Goal: Task Accomplishment & Management: Complete application form

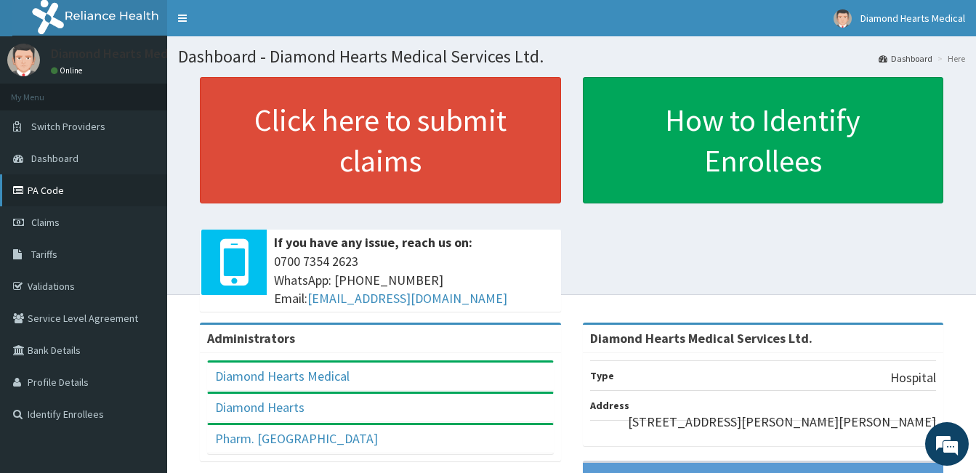
click at [74, 205] on link "PA Code" at bounding box center [83, 190] width 167 height 32
click at [51, 165] on link "Dashboard" at bounding box center [83, 158] width 167 height 32
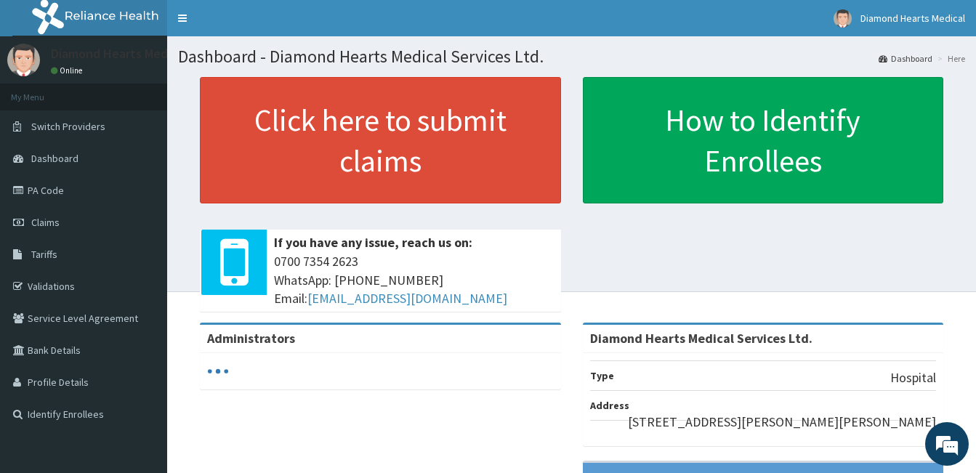
click at [50, 187] on link "PA Code" at bounding box center [83, 190] width 167 height 32
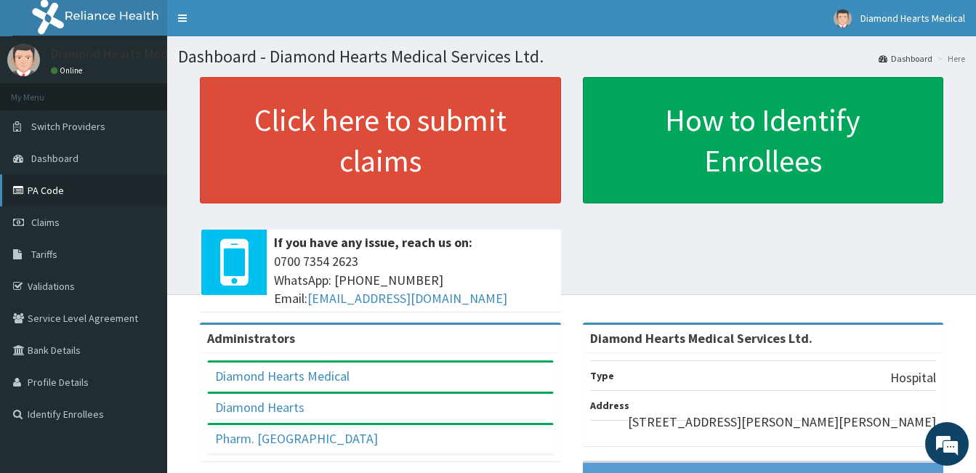
click at [56, 187] on link "PA Code" at bounding box center [83, 190] width 167 height 32
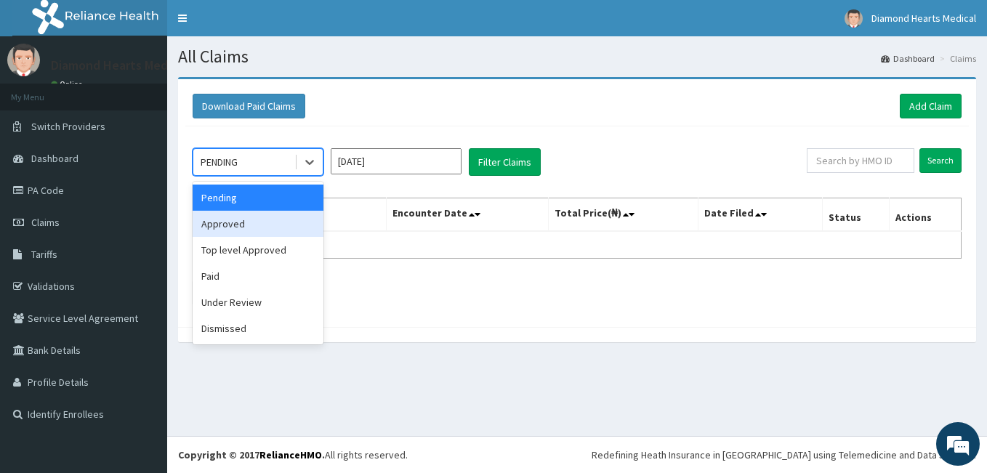
click at [251, 225] on div "Approved" at bounding box center [258, 224] width 131 height 26
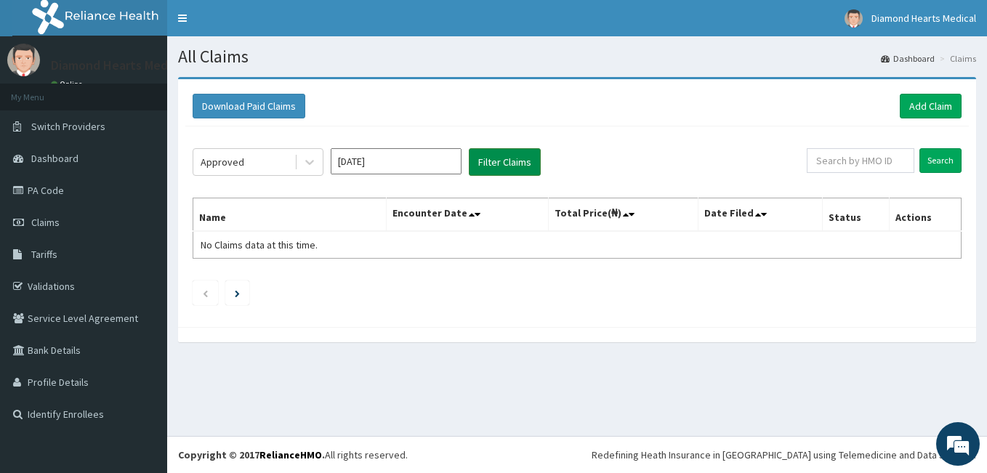
click at [500, 161] on button "Filter Claims" at bounding box center [505, 162] width 72 height 28
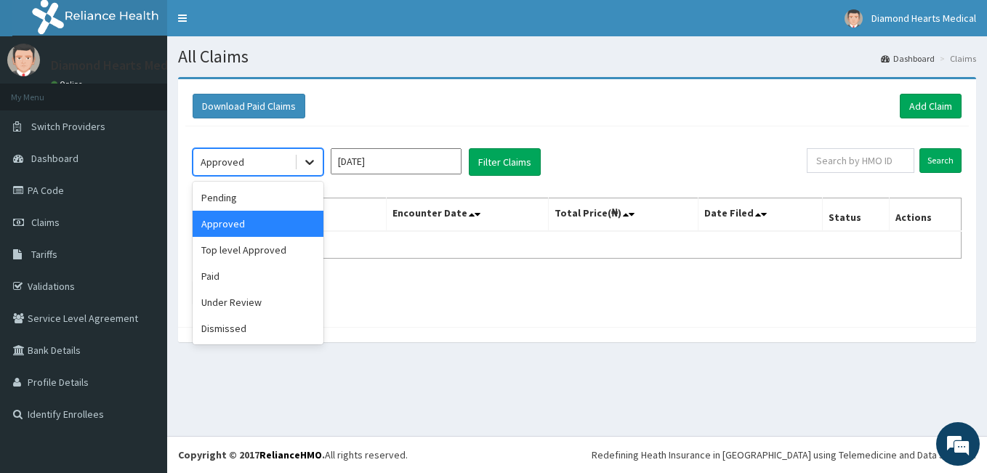
click at [299, 154] on div at bounding box center [310, 162] width 26 height 26
click at [276, 238] on div "Top level Approved" at bounding box center [258, 250] width 131 height 26
click at [294, 236] on td "No Claims data at this time." at bounding box center [289, 245] width 193 height 28
click at [283, 248] on span "No Claims data at this time." at bounding box center [259, 244] width 117 height 13
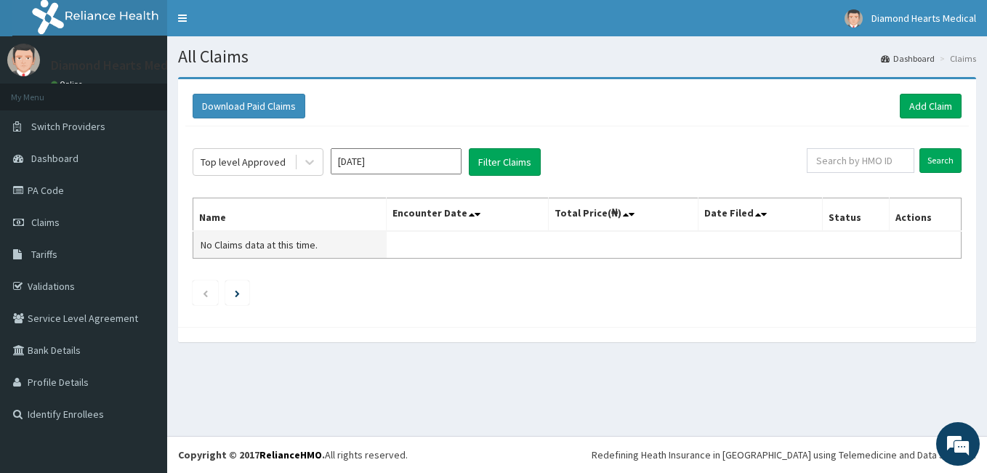
click at [283, 248] on span "No Claims data at this time." at bounding box center [259, 244] width 117 height 13
click at [484, 159] on button "Filter Claims" at bounding box center [505, 162] width 72 height 28
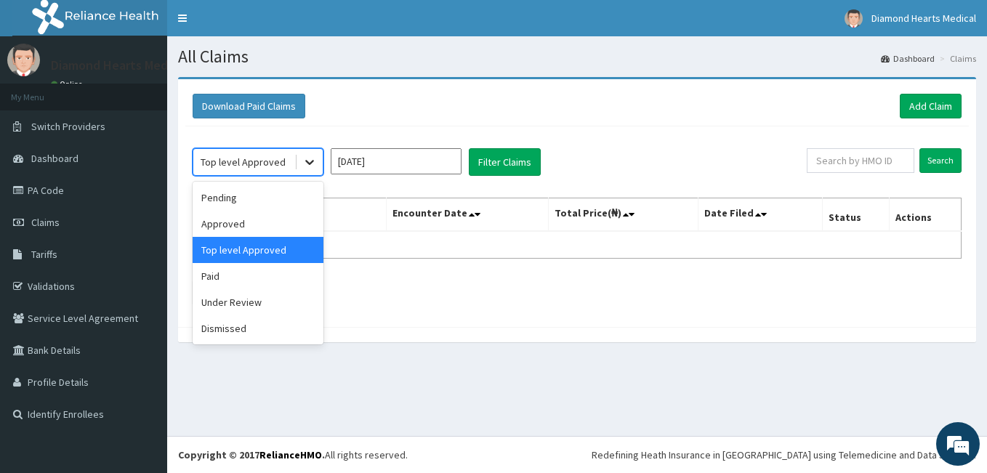
click at [321, 162] on div at bounding box center [310, 162] width 26 height 26
click at [241, 273] on div "Paid" at bounding box center [258, 276] width 131 height 26
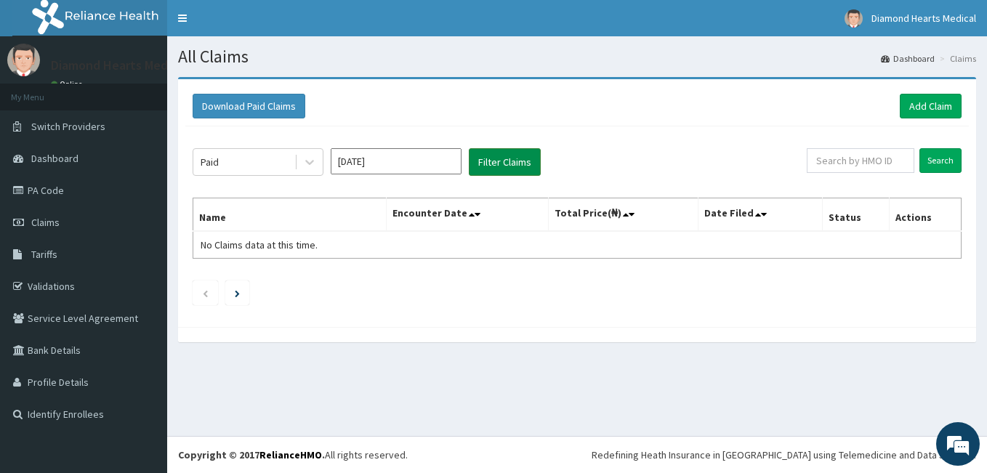
click at [502, 164] on button "Filter Claims" at bounding box center [505, 162] width 72 height 28
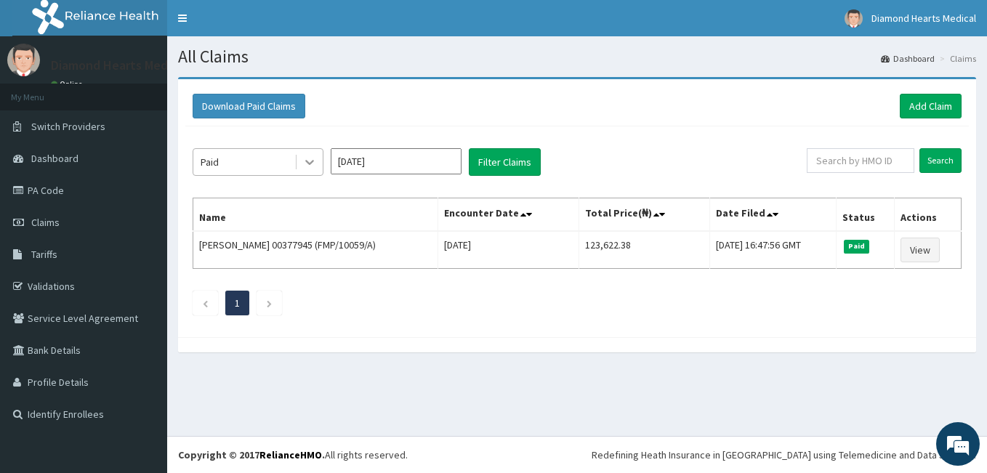
click at [313, 159] on icon at bounding box center [309, 162] width 15 height 15
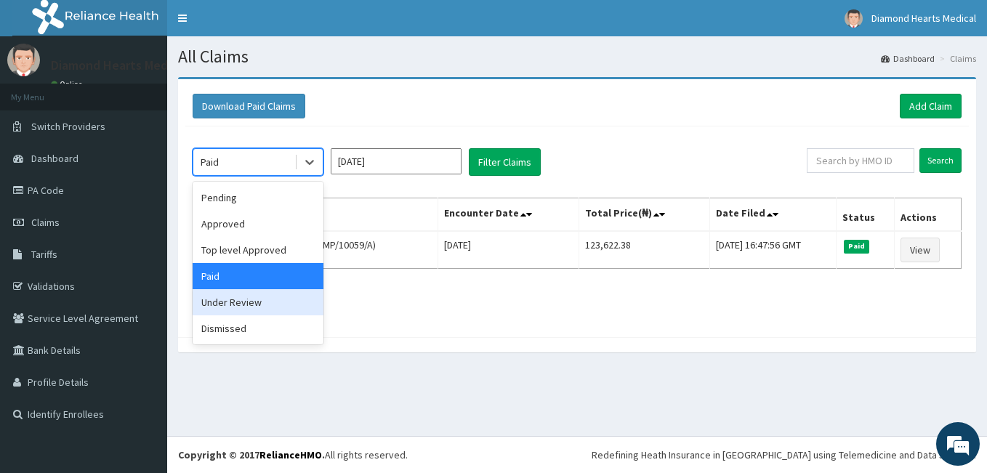
click at [262, 293] on div "Under Review" at bounding box center [258, 302] width 131 height 26
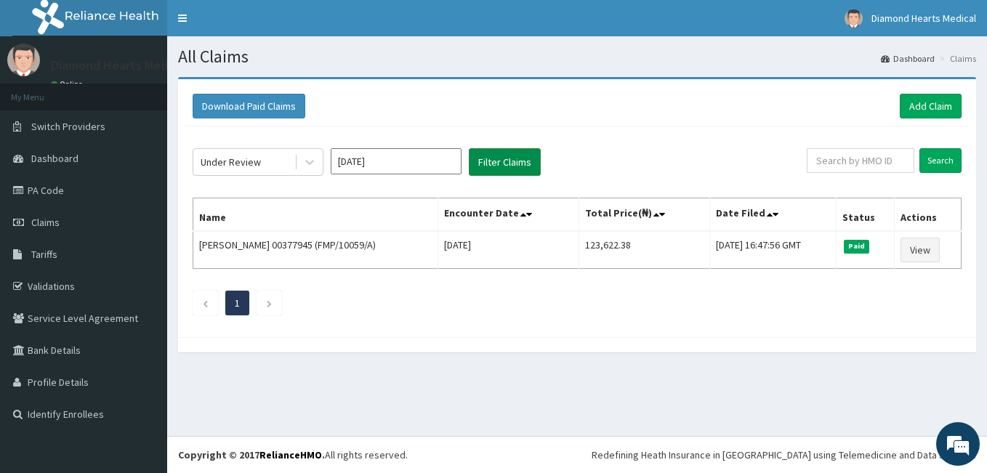
click at [484, 152] on button "Filter Claims" at bounding box center [505, 162] width 72 height 28
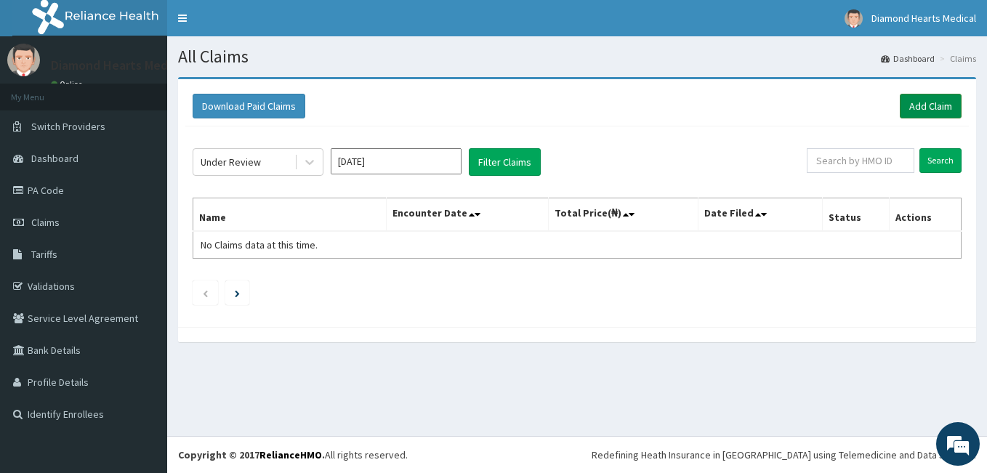
click at [912, 113] on link "Add Claim" at bounding box center [931, 106] width 62 height 25
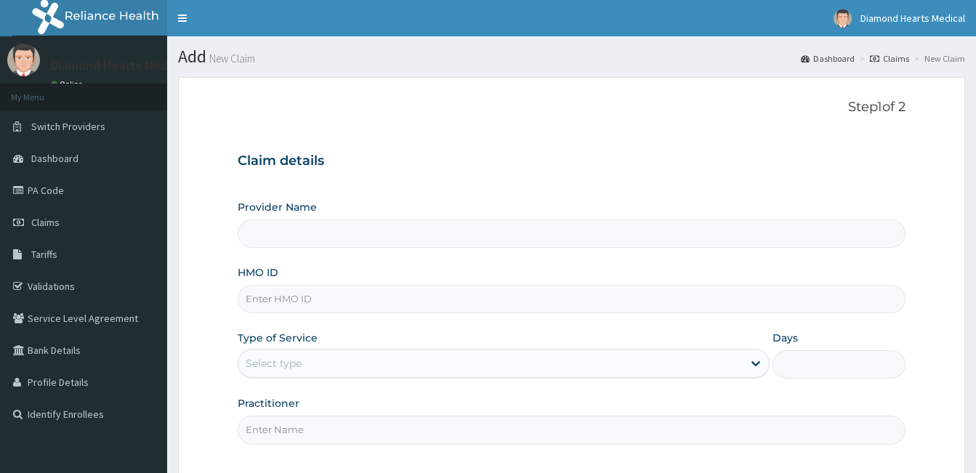
type input "Diamond Hearts Medical Services Ltd."
click at [535, 299] on input "HMO ID" at bounding box center [572, 299] width 668 height 28
type input "API/10041/A"
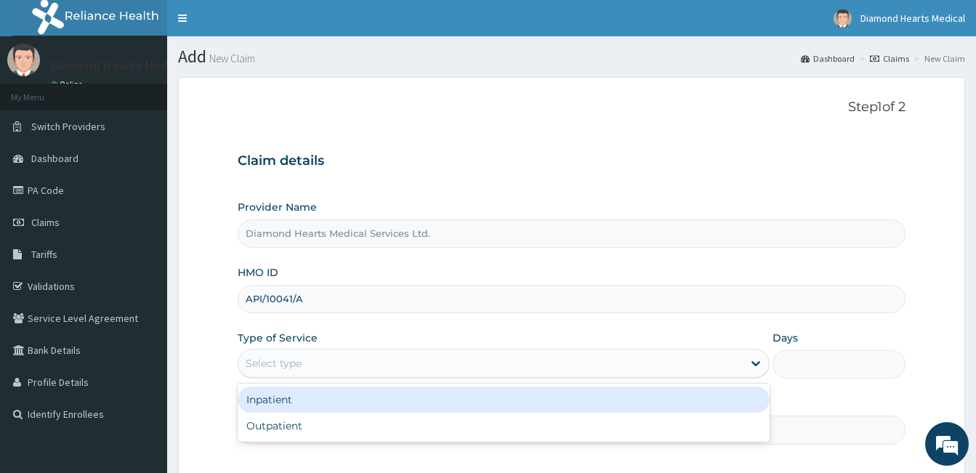
click at [626, 371] on div "Select type" at bounding box center [490, 363] width 504 height 23
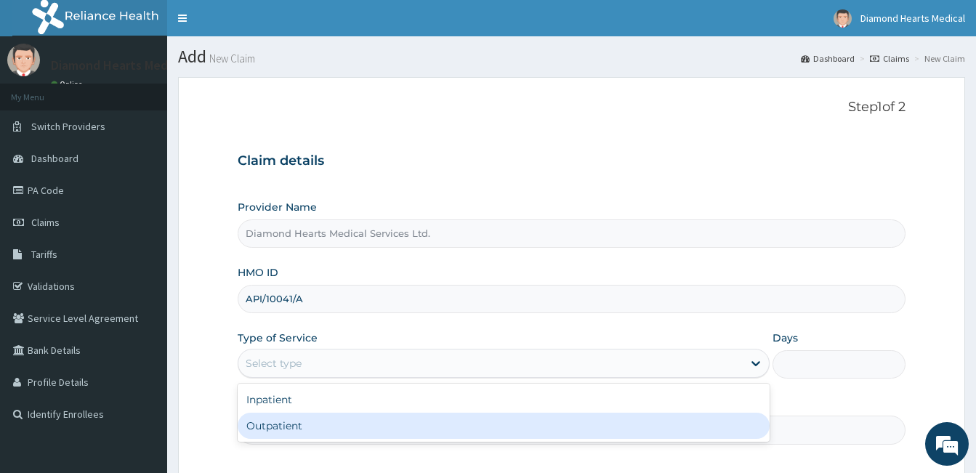
click at [555, 430] on div "Outpatient" at bounding box center [504, 426] width 532 height 26
type input "1"
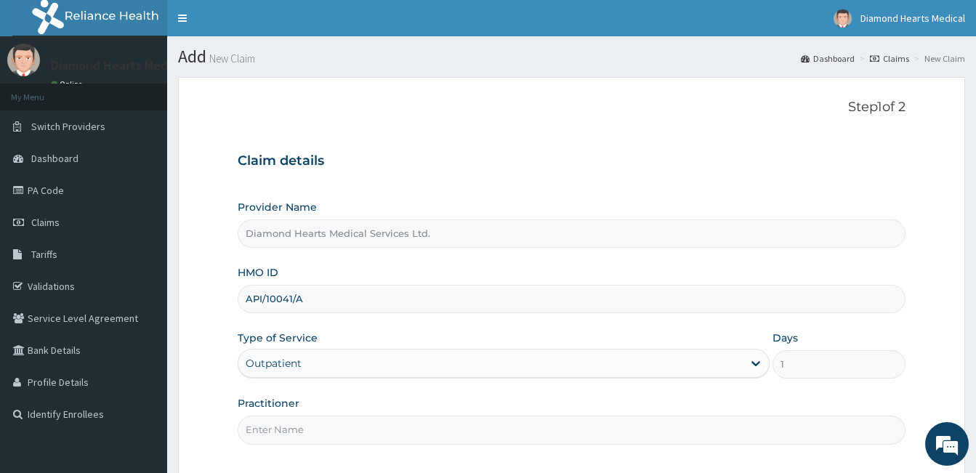
click at [448, 400] on div "Practitioner" at bounding box center [572, 420] width 668 height 48
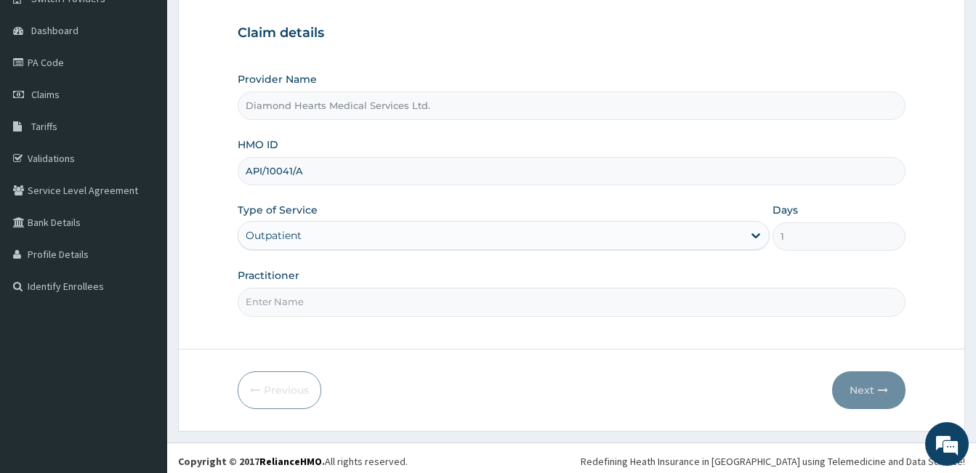
scroll to position [134, 0]
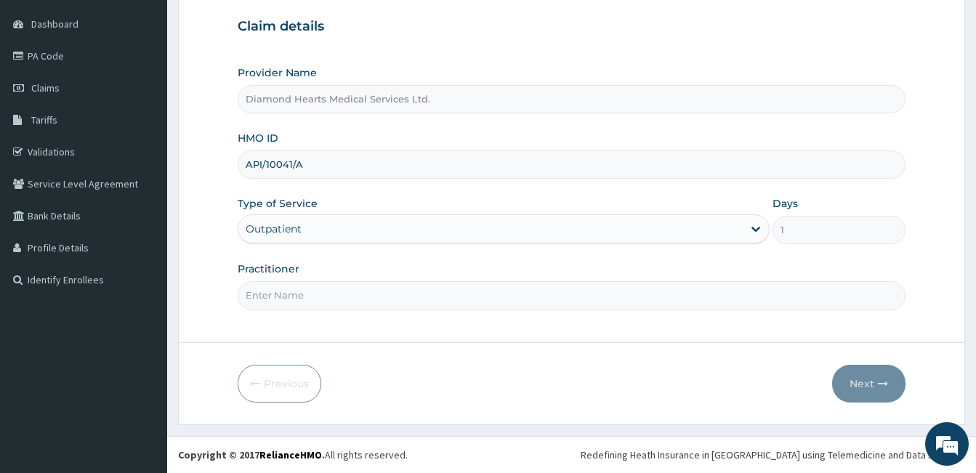
click at [430, 307] on input "Practitioner" at bounding box center [572, 295] width 668 height 28
type input "DR IDOKO PATRICK OYIGEBE"
click at [851, 392] on button "Next" at bounding box center [868, 384] width 73 height 38
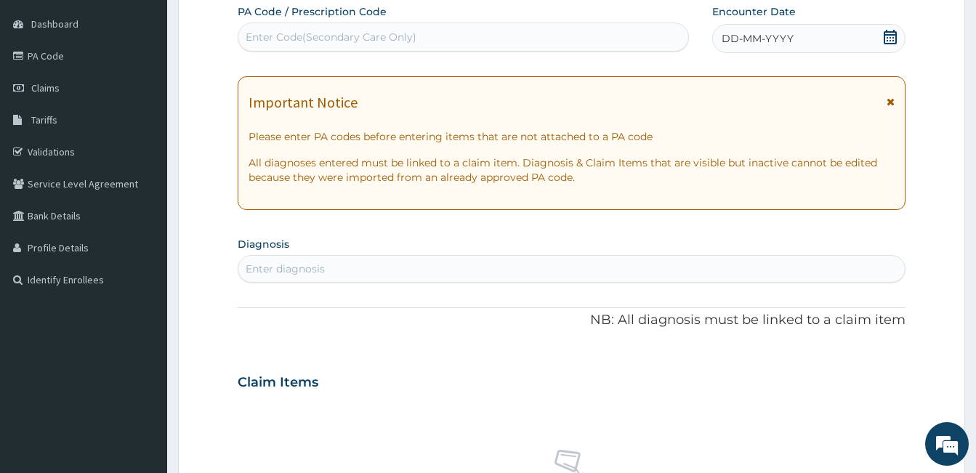
click at [582, 47] on div "Enter Code(Secondary Care Only)" at bounding box center [463, 36] width 450 height 23
type input "PA/E88C59"
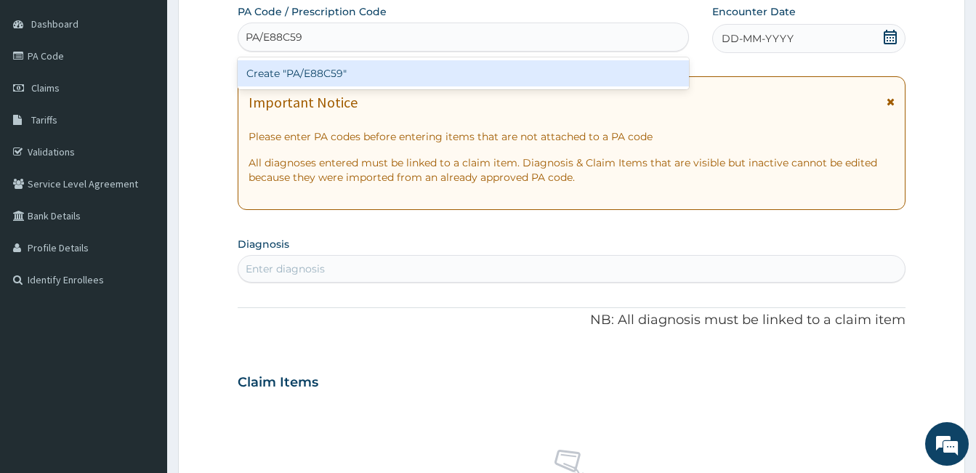
click at [552, 75] on div "Create "PA/E88C59"" at bounding box center [463, 73] width 451 height 26
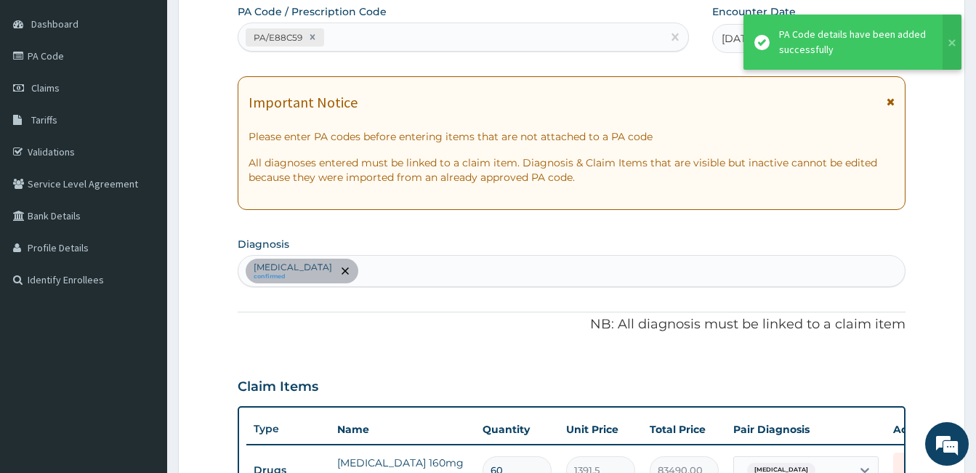
scroll to position [419, 0]
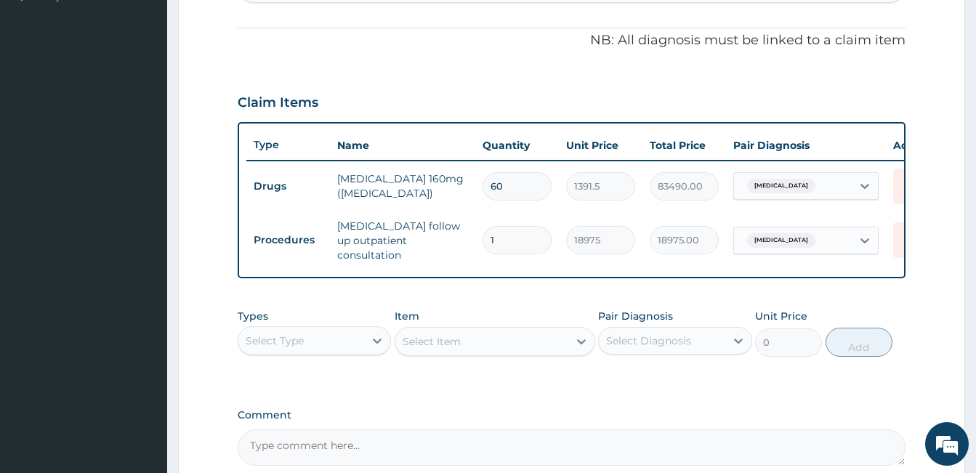
click at [220, 217] on form "Step 2 of 2 PA Code / Prescription Code PA/E88C59 Encounter Date 12-09-2025 Imp…" at bounding box center [571, 114] width 787 height 912
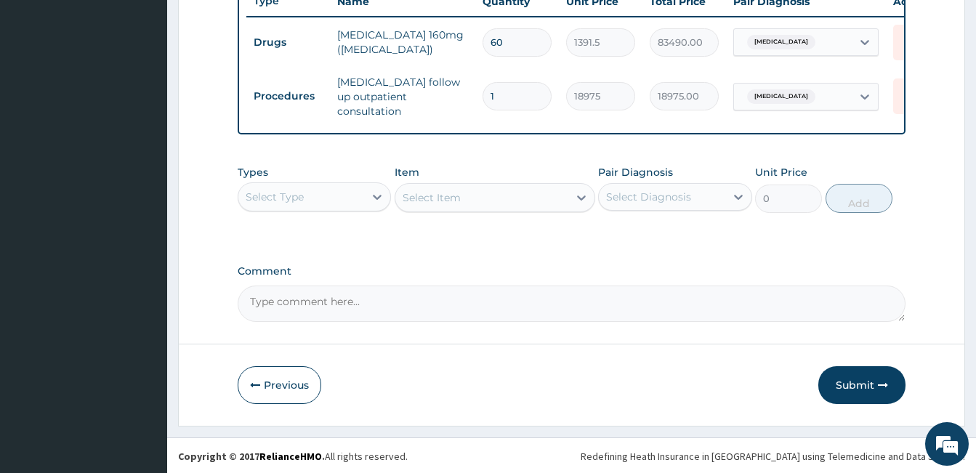
scroll to position [567, 0]
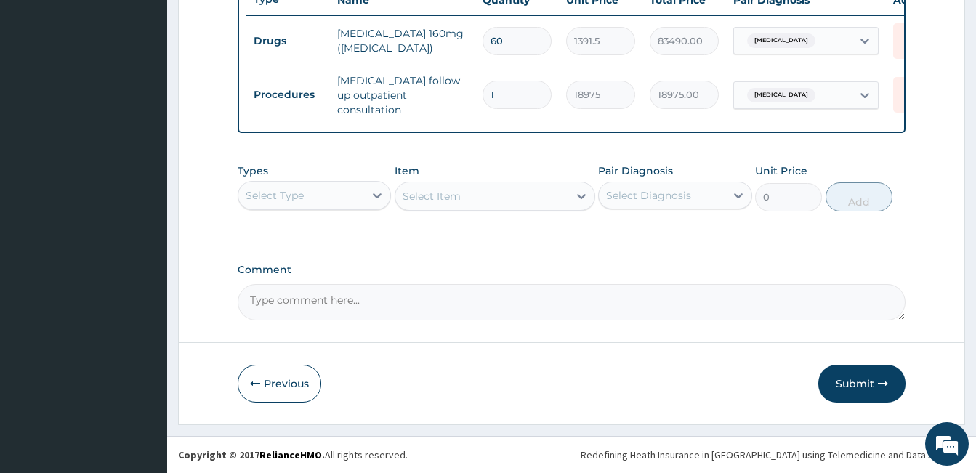
click at [292, 294] on textarea "Comment" at bounding box center [572, 302] width 668 height 36
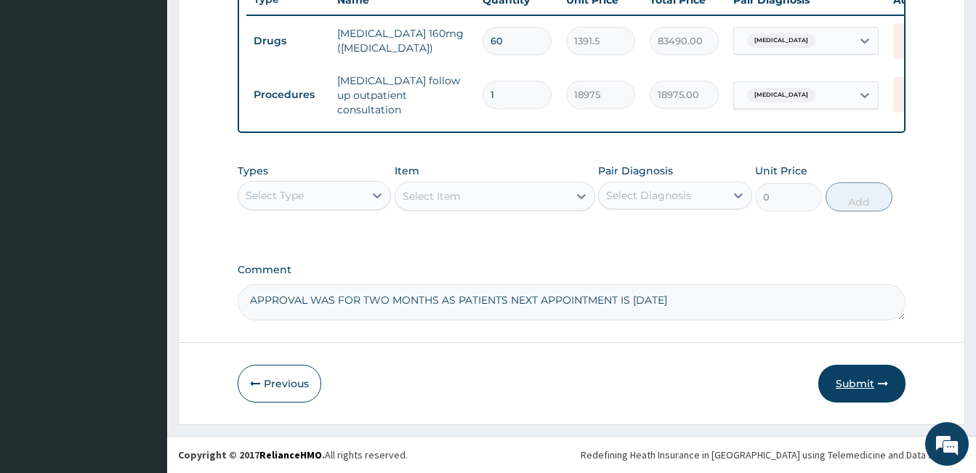
type textarea "APPROVAL WAS FOR TWO MONTHS AS PATIENTS NEXT APPOINTMENT IS IN TWO MONTHS"
click at [830, 387] on button "Submit" at bounding box center [861, 384] width 87 height 38
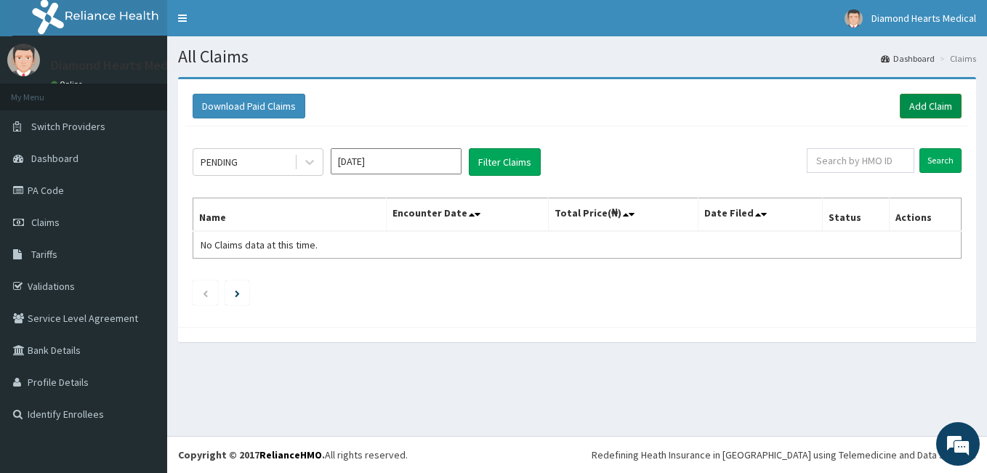
click at [923, 116] on link "Add Claim" at bounding box center [931, 106] width 62 height 25
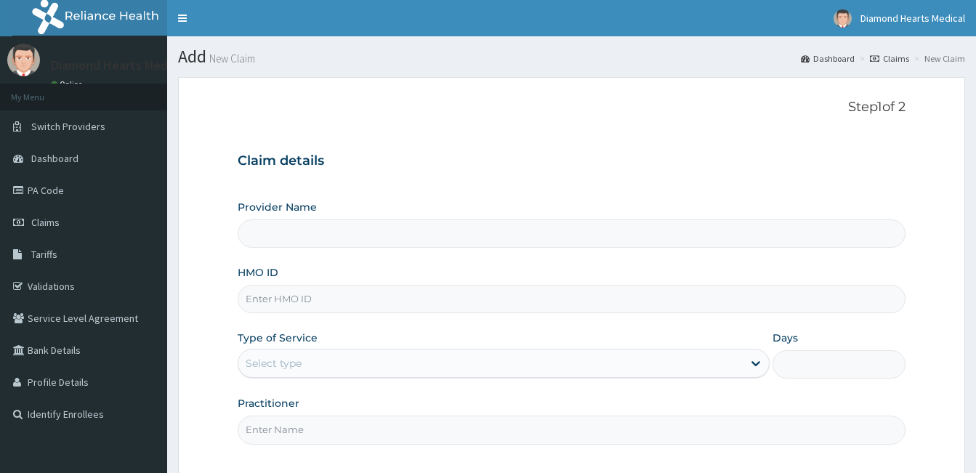
click at [520, 302] on input "HMO ID" at bounding box center [572, 299] width 668 height 28
type input "API"
type input "Diamond Hearts Medical Services Ltd."
type input "API/10079/D"
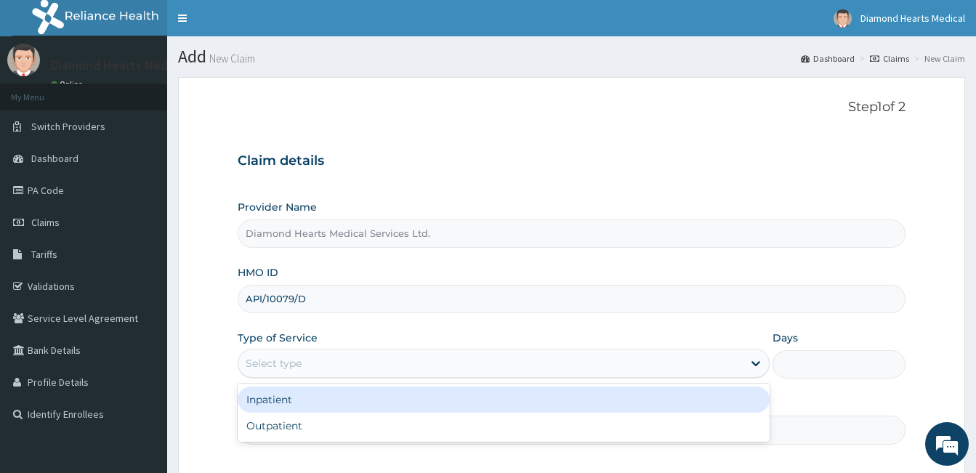
click at [550, 362] on div "Select type" at bounding box center [490, 363] width 504 height 23
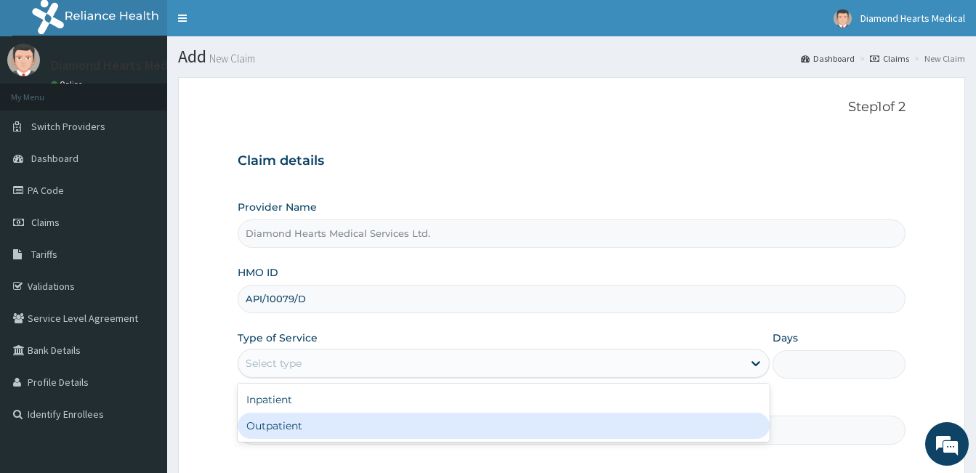
click at [452, 434] on div "Outpatient" at bounding box center [504, 426] width 532 height 26
type input "1"
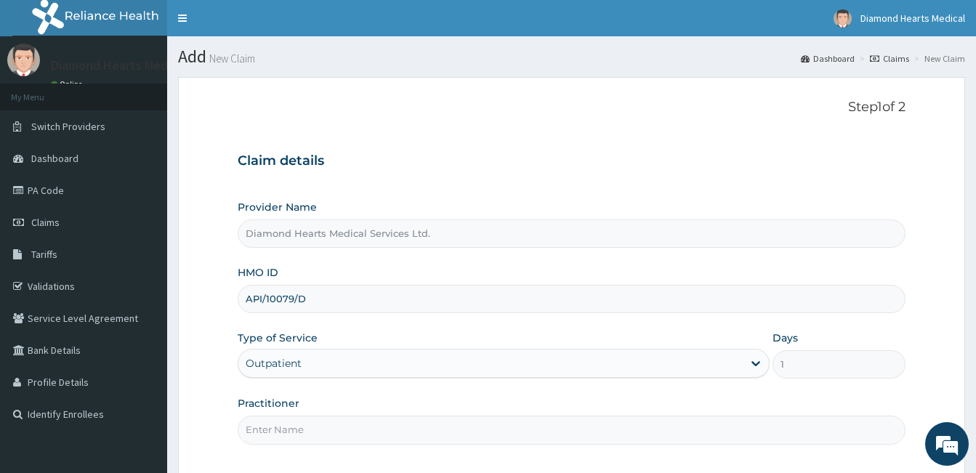
click at [399, 428] on input "Practitioner" at bounding box center [572, 430] width 668 height 28
type input "S"
click at [422, 411] on div "Practitioner [PERSON_NAME]" at bounding box center [572, 420] width 668 height 48
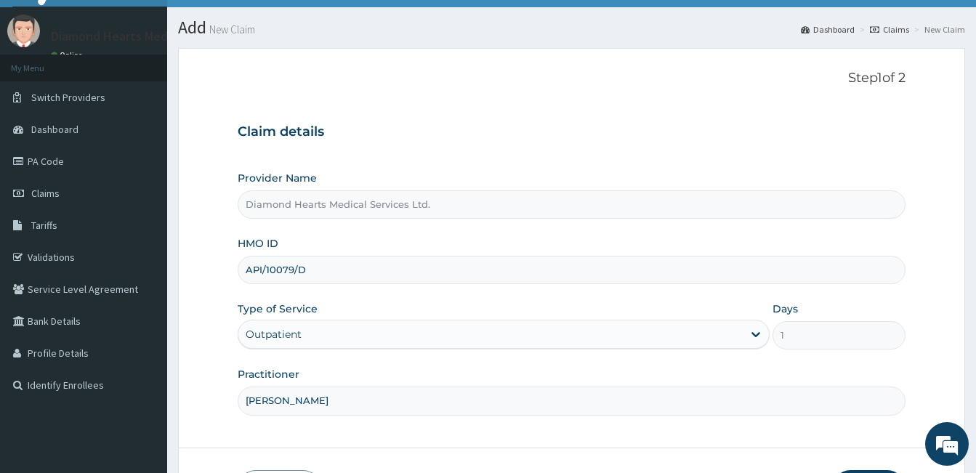
scroll to position [134, 0]
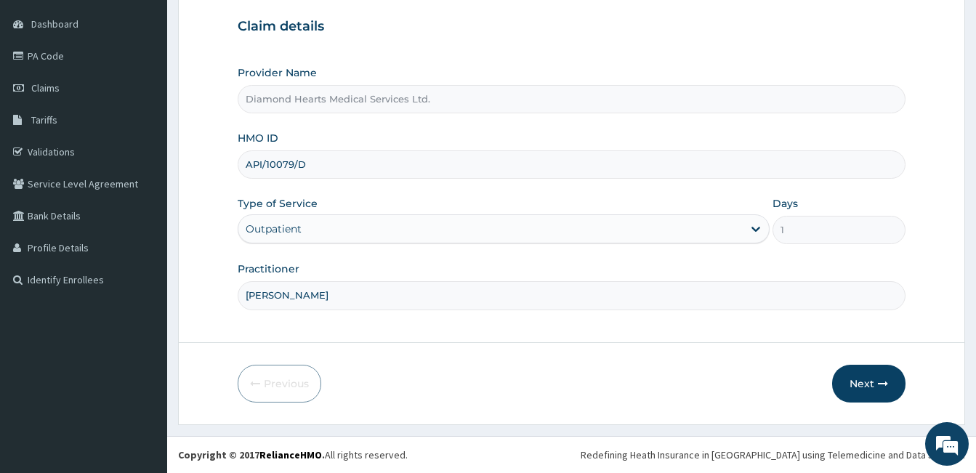
click at [633, 304] on input "[PERSON_NAME]" at bounding box center [572, 295] width 668 height 28
type input "D"
type input "P"
click at [670, 302] on input "Practitioner" at bounding box center [572, 295] width 668 height 28
type input "PROFESSOR IWUOZOR"
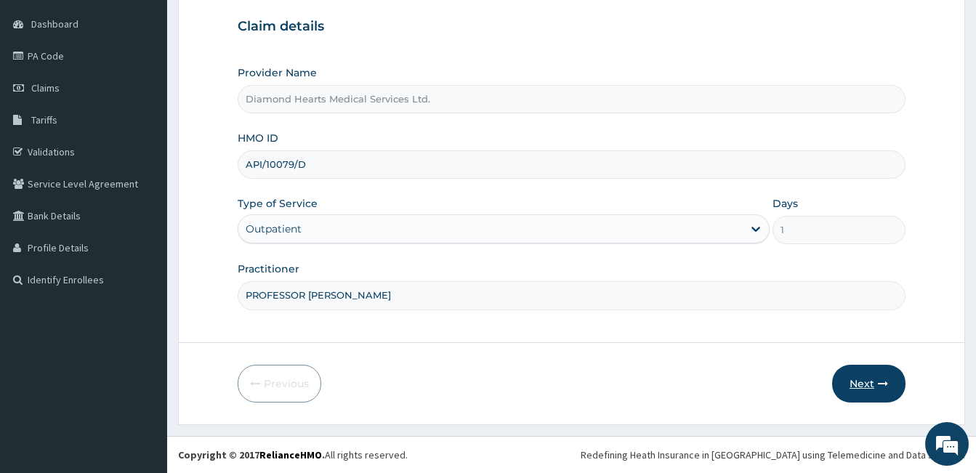
click at [888, 390] on button "Next" at bounding box center [868, 384] width 73 height 38
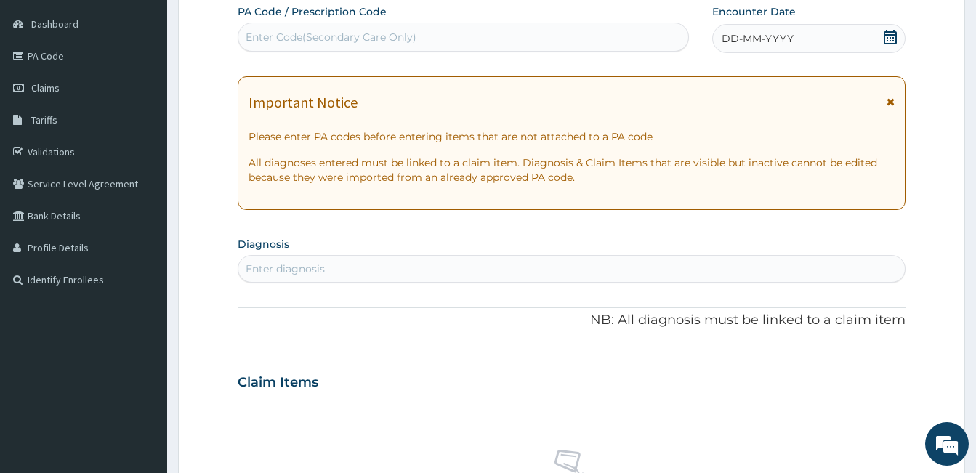
click at [517, 47] on div "Enter Code(Secondary Care Only)" at bounding box center [463, 36] width 450 height 23
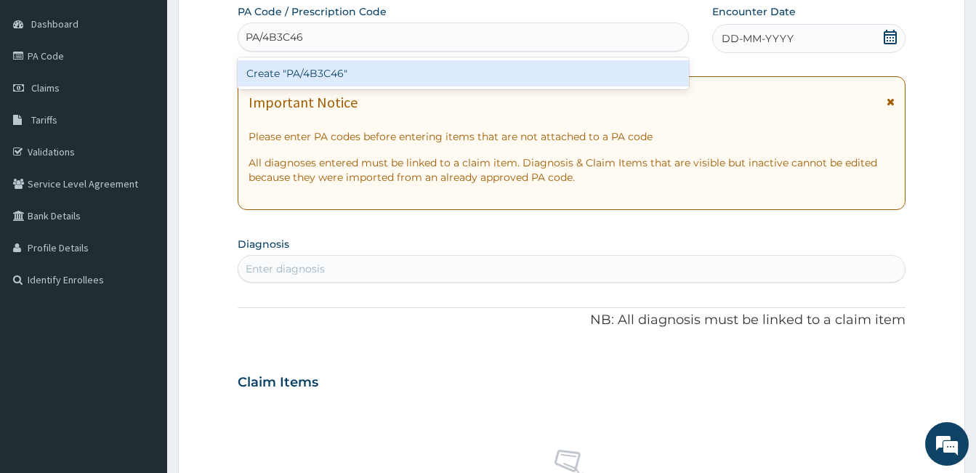
scroll to position [548, 0]
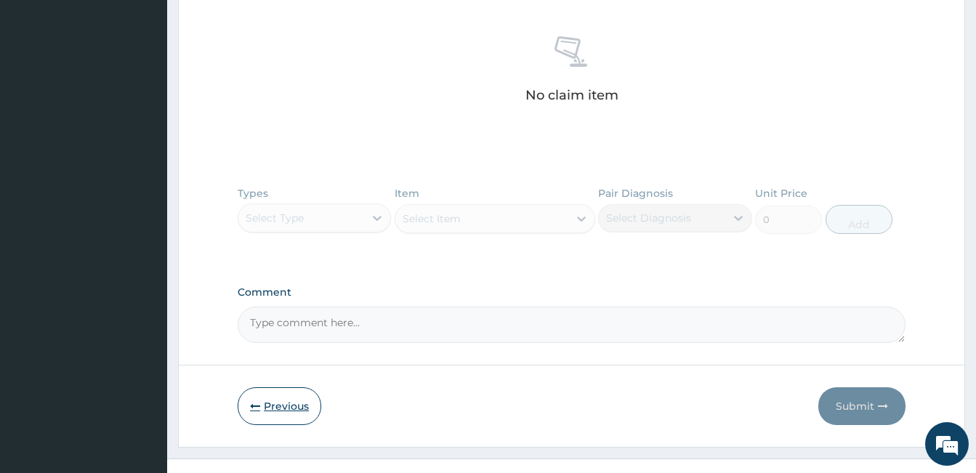
type input "PA/4B3C46"
click at [271, 402] on button "Previous" at bounding box center [280, 406] width 84 height 38
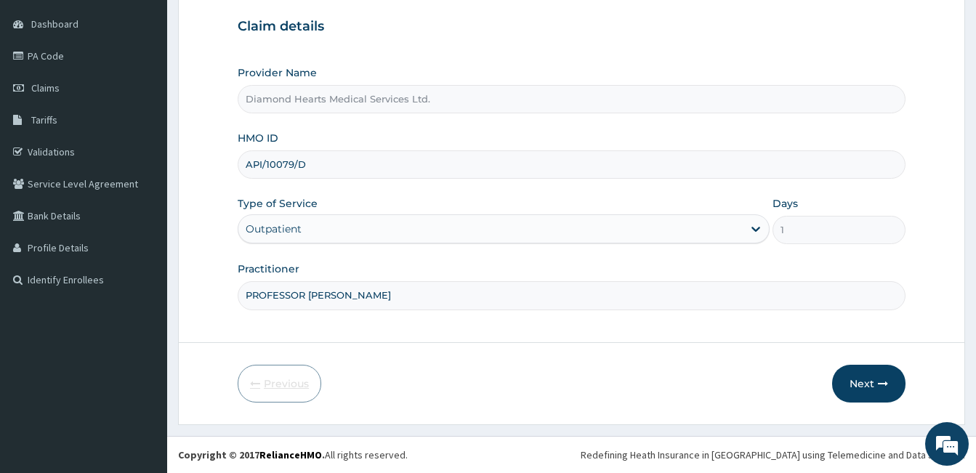
scroll to position [134, 0]
click at [355, 305] on input "PROFESSOR IWUOZOR" at bounding box center [572, 295] width 668 height 28
type input "P"
type input "DR PATRICK CHUKWUMA"
click at [839, 385] on button "Next" at bounding box center [868, 384] width 73 height 38
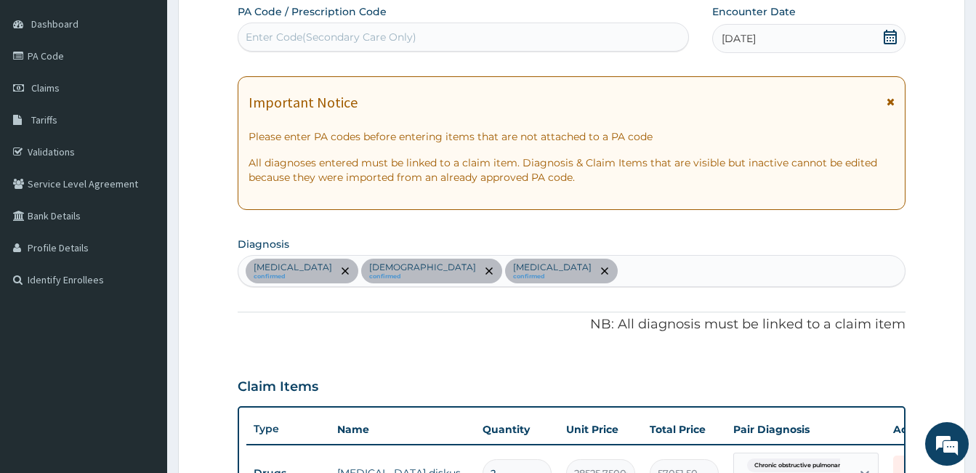
click at [475, 39] on div "Enter Code(Secondary Care Only)" at bounding box center [463, 36] width 450 height 23
click at [456, 321] on p "NB: All diagnosis must be linked to a claim item" at bounding box center [572, 324] width 668 height 19
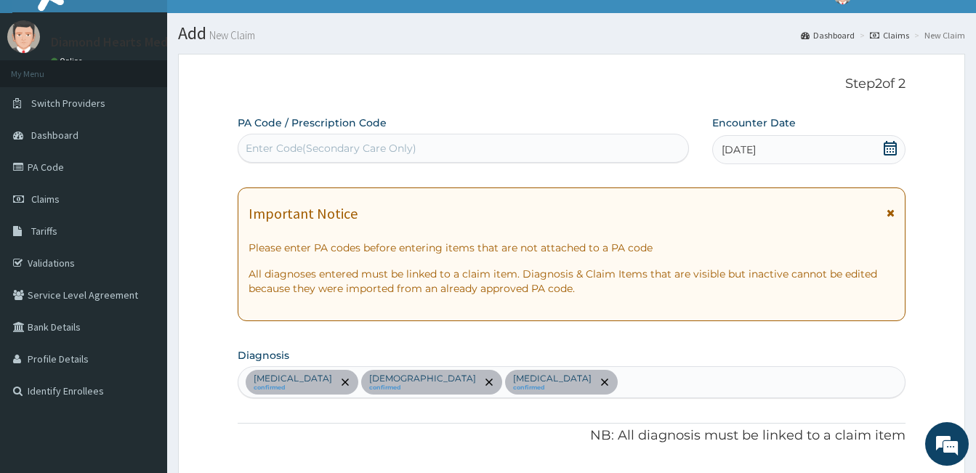
scroll to position [0, 0]
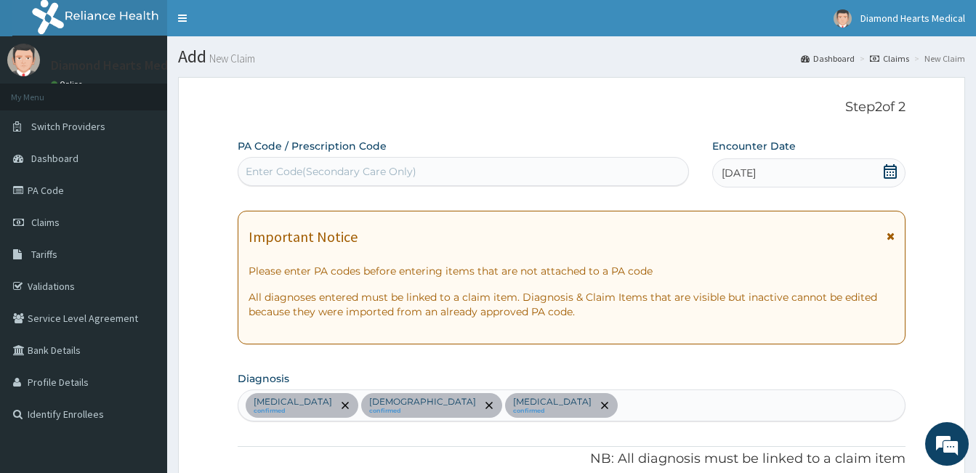
click at [411, 173] on div "Enter Code(Secondary Care Only)" at bounding box center [331, 171] width 171 height 15
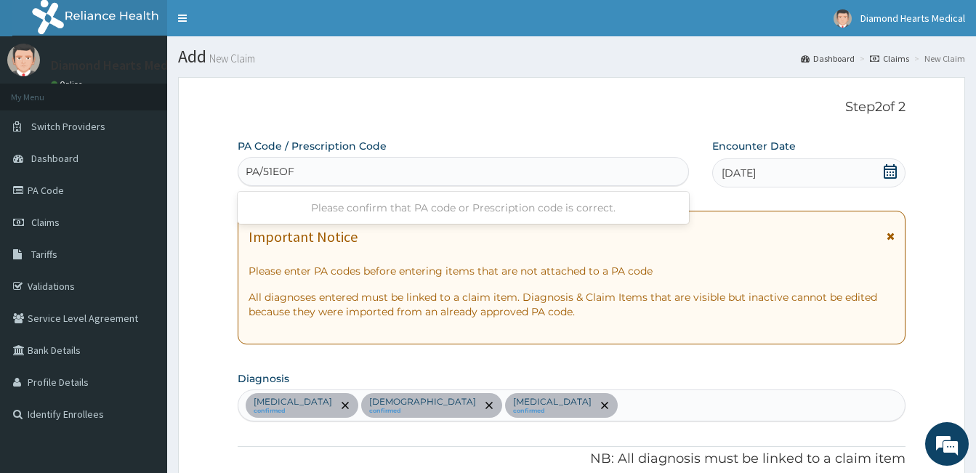
type input "PA/51EOFA"
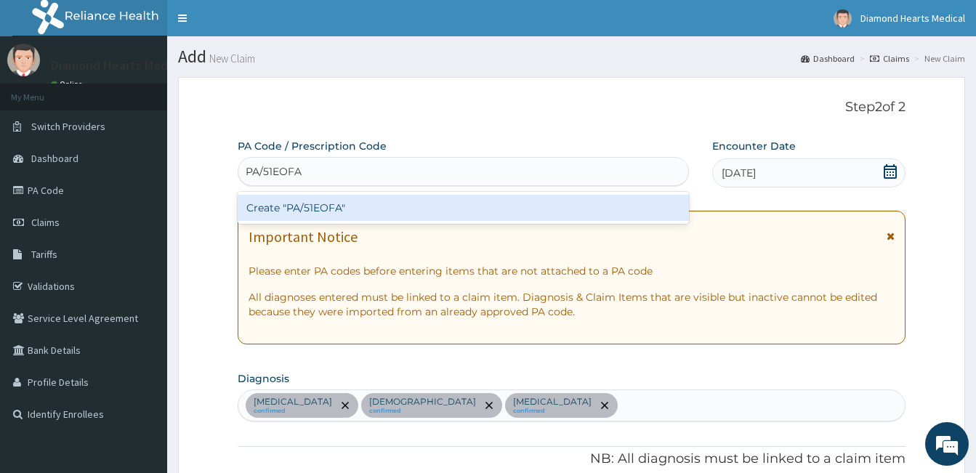
click at [385, 203] on div "Create "PA/51EOFA"" at bounding box center [463, 208] width 451 height 26
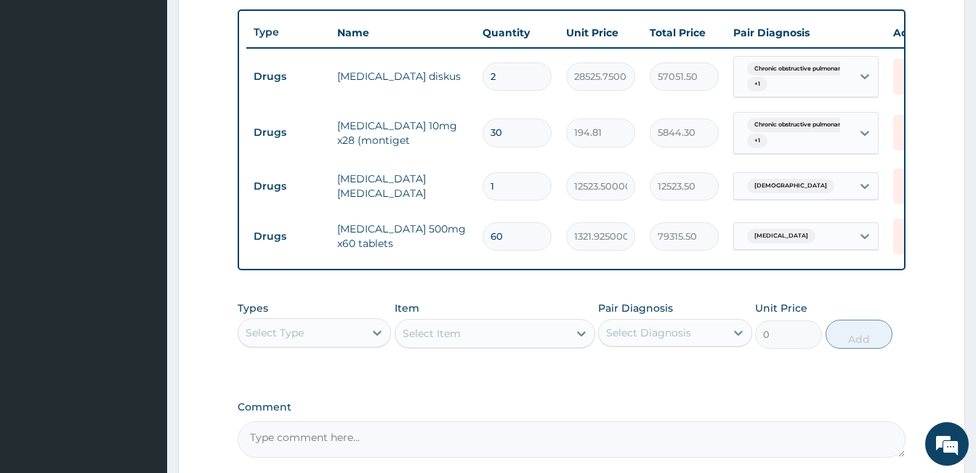
scroll to position [131, 0]
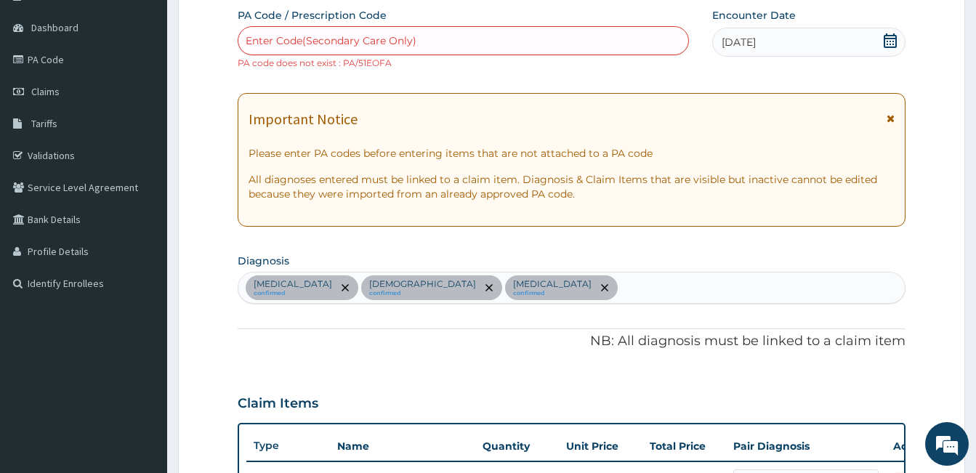
click at [544, 48] on div "Enter Code(Secondary Care Only)" at bounding box center [463, 40] width 450 height 23
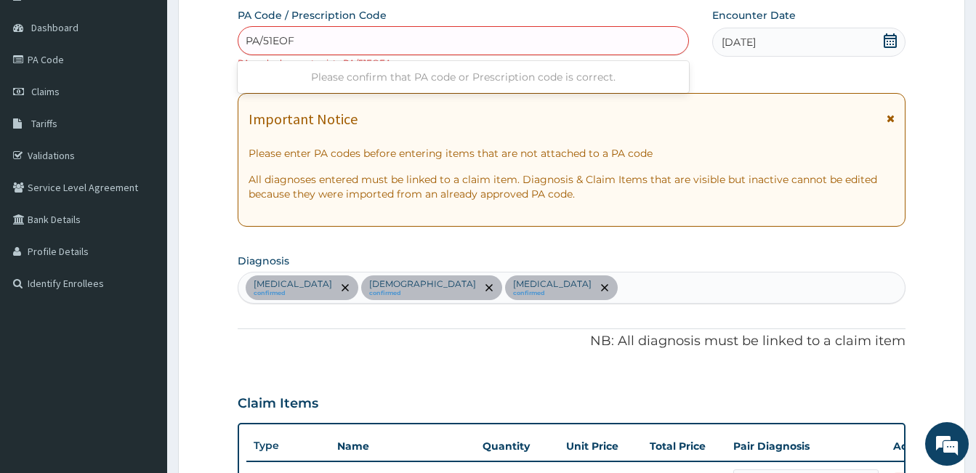
type input "PA/51EOFA"
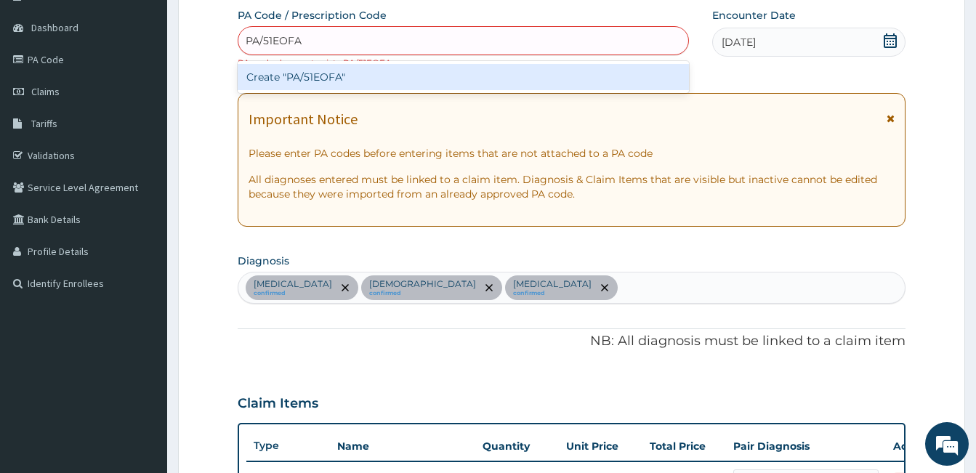
click at [494, 79] on div "Create "PA/51EOFA"" at bounding box center [463, 77] width 451 height 26
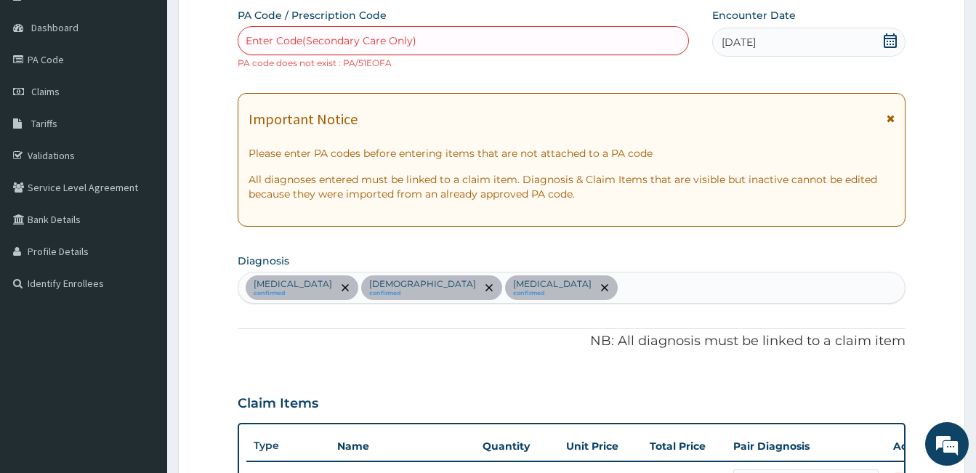
click at [546, 33] on div "Enter Code(Secondary Care Only)" at bounding box center [463, 40] width 450 height 23
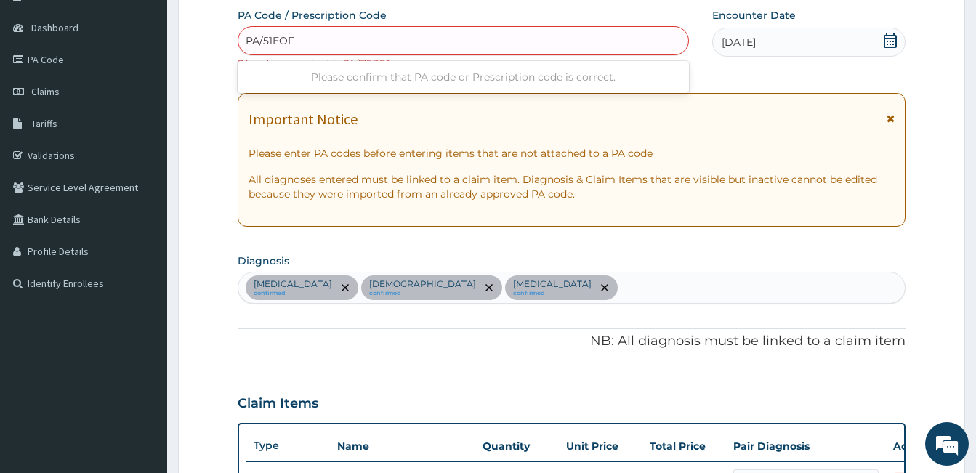
type input "PA/51EOFA"
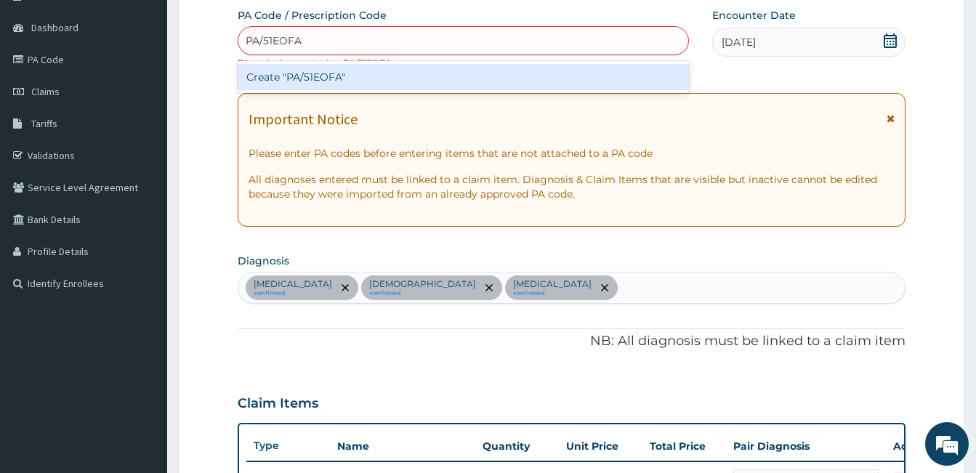
click at [424, 81] on div "Create "PA/51EOFA"" at bounding box center [463, 77] width 451 height 26
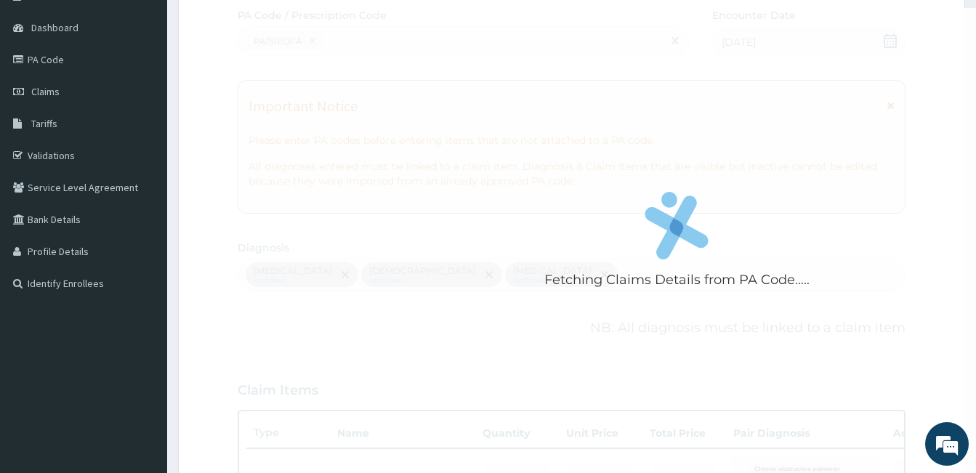
scroll to position [544, 0]
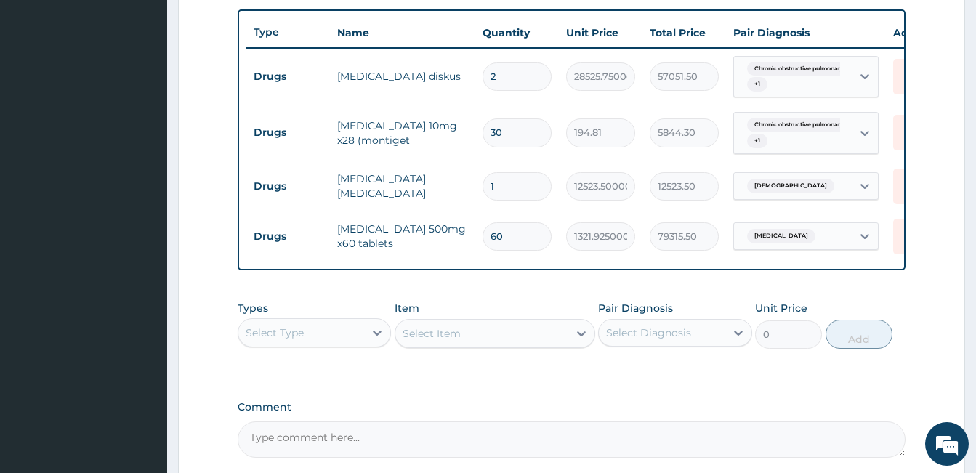
click at [213, 105] on form "Step 2 of 2 PA Code / Prescription Code Enter Code(Secondary Care Only) PA code…" at bounding box center [571, 47] width 787 height 1029
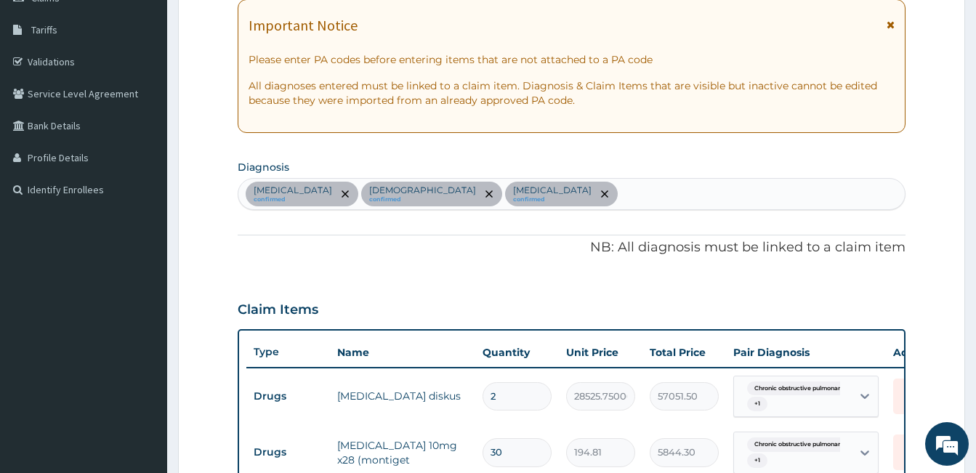
scroll to position [198, 0]
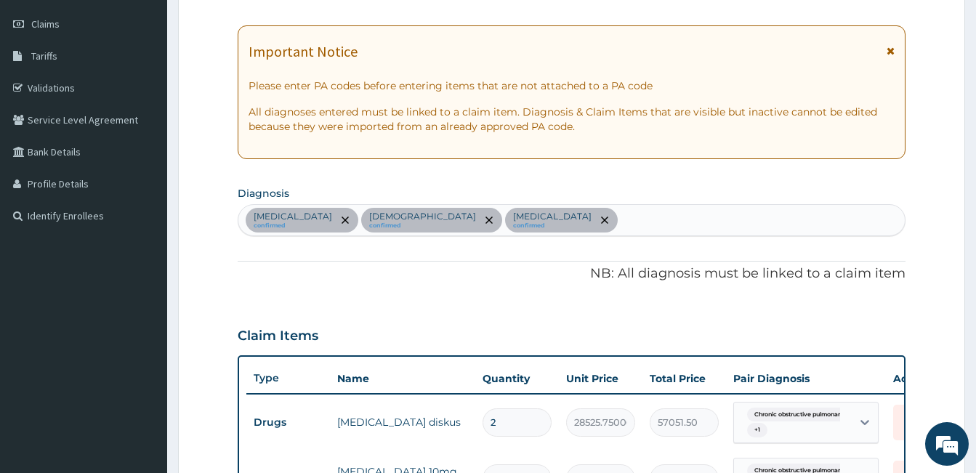
click at [233, 92] on form "Step 2 of 2 PA Code / Prescription Code Enter Code(Secondary Care Only) PA code…" at bounding box center [571, 393] width 787 height 1029
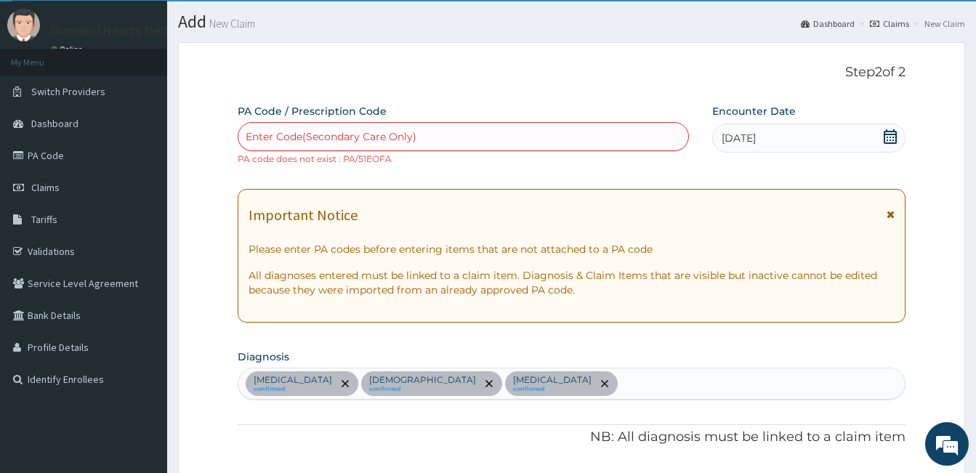
scroll to position [0, 0]
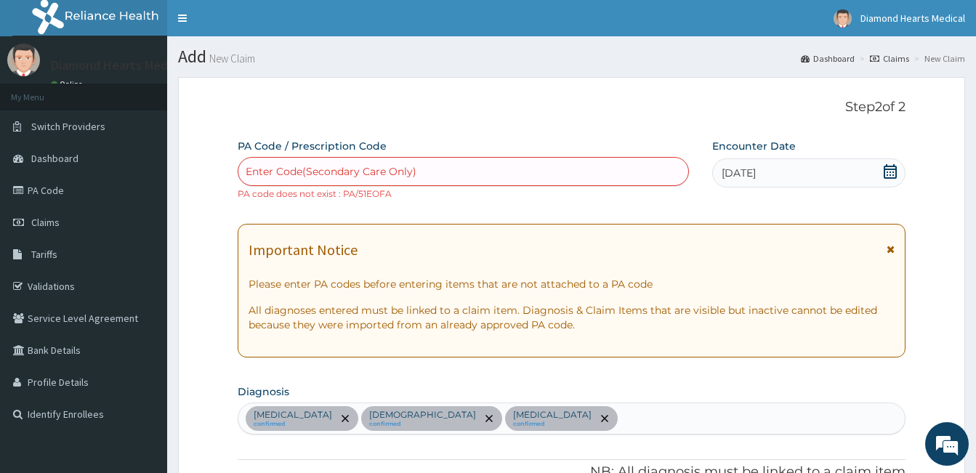
click at [421, 164] on div "Enter Code(Secondary Care Only)" at bounding box center [463, 171] width 450 height 23
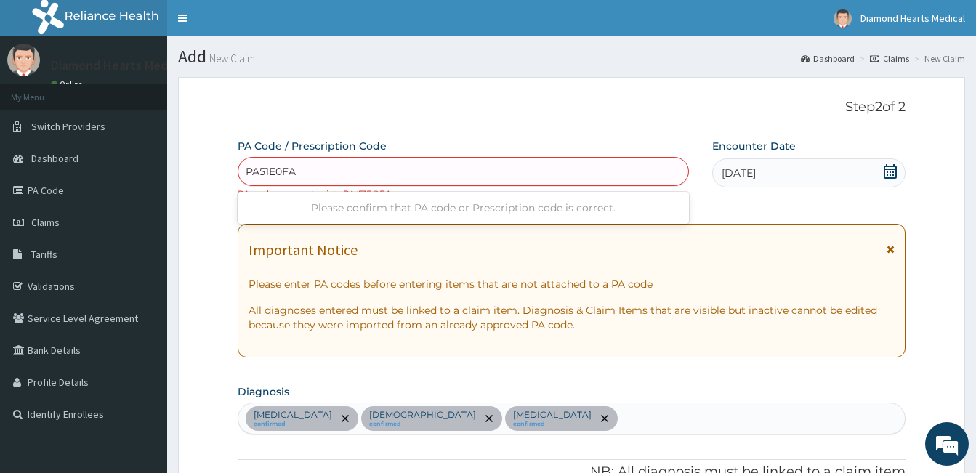
click at [261, 173] on input "PA51E0FA" at bounding box center [272, 171] width 52 height 15
type input "PA/51E0FA"
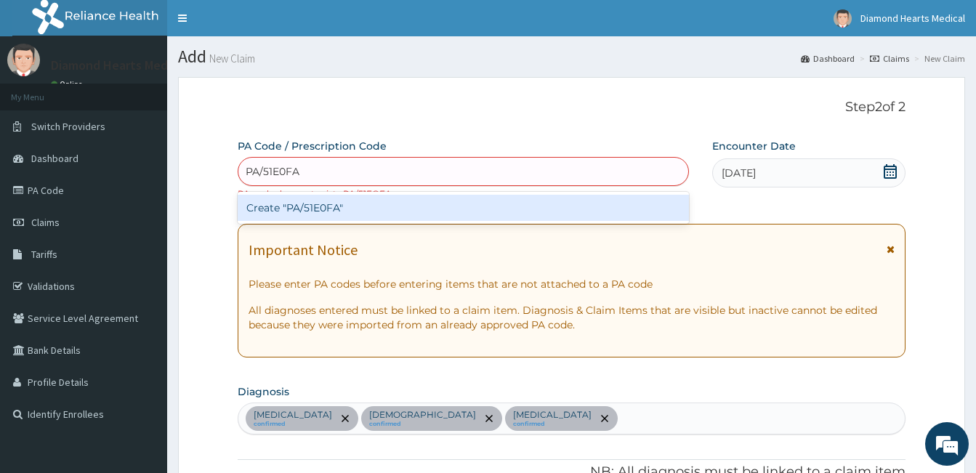
click at [287, 204] on div "Create "PA/51E0FA"" at bounding box center [463, 208] width 451 height 26
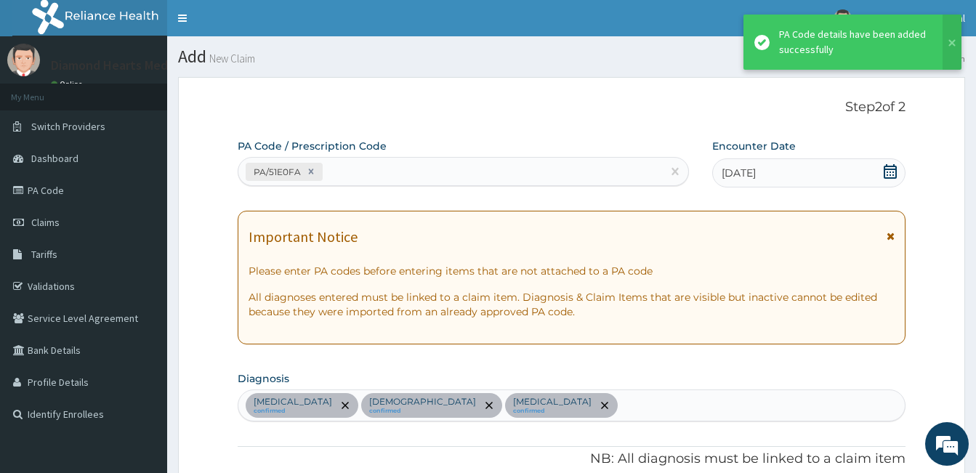
scroll to position [632, 0]
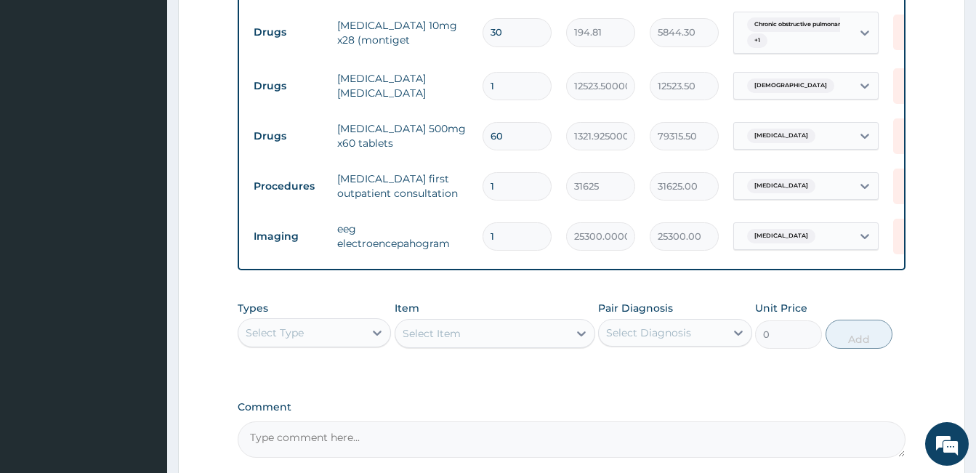
click at [220, 182] on form "Step 2 of 2 PA Code / Prescription Code PA/51E0FA Encounter Date 12-09-2025 Imp…" at bounding box center [571, 3] width 787 height 1116
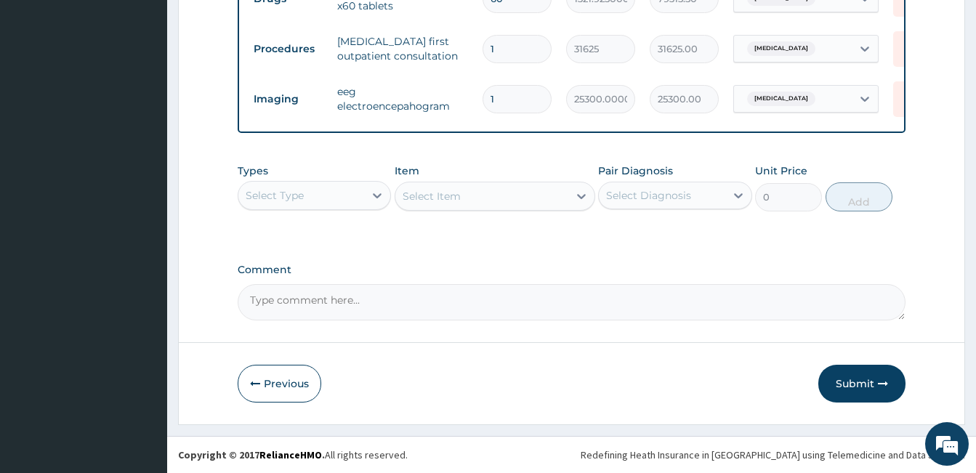
scroll to position [780, 0]
click at [262, 297] on textarea "Comment" at bounding box center [572, 302] width 668 height 36
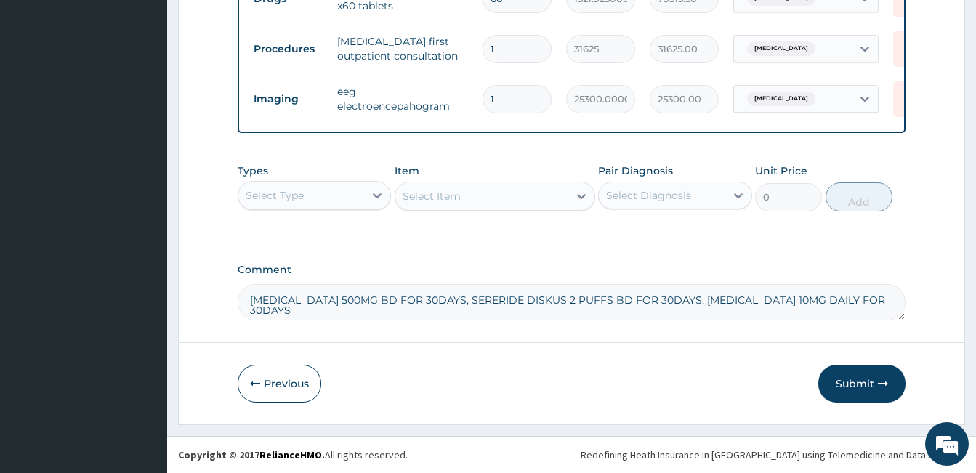
click at [876, 308] on textarea "KEPPRA 500MG BD FOR 30DAYS, SERERIDE DISKUS 2 PUFFS BD FOR 30DAYS, MONTELUKAST …" at bounding box center [572, 302] width 668 height 36
type textarea "KEPPRA 500MG BD FOR 30DAYS, SERERIDE DISKUS 2 PUFFS BD FOR 30DAYS, MONTELUKAST …"
click at [836, 385] on button "Submit" at bounding box center [861, 384] width 87 height 38
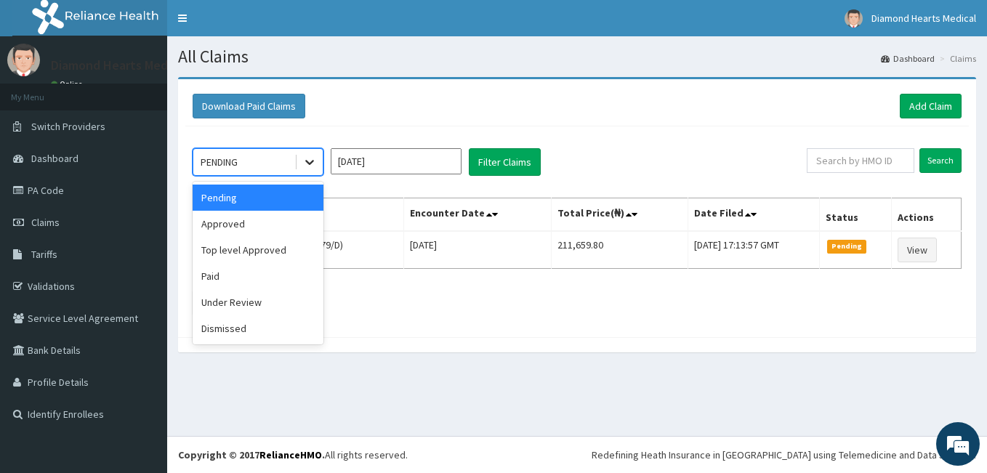
click at [299, 167] on div at bounding box center [310, 162] width 26 height 26
click at [256, 223] on div "Approved" at bounding box center [258, 224] width 131 height 26
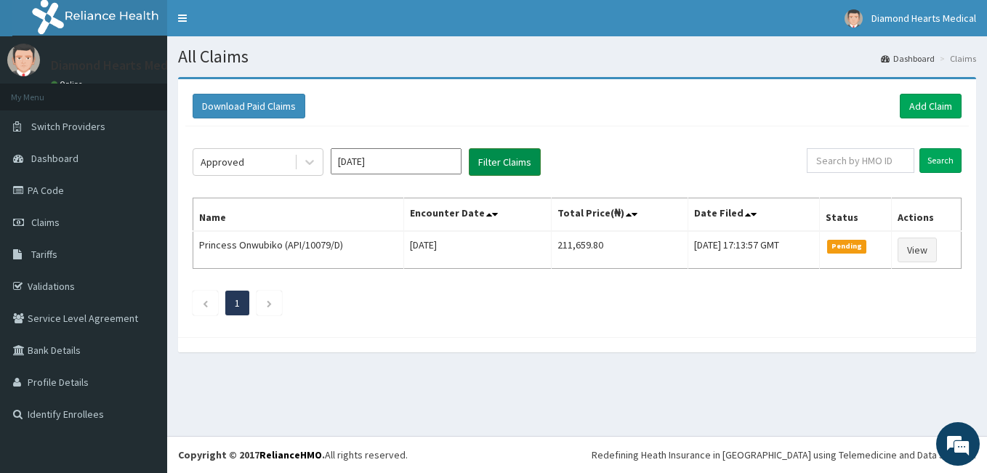
click at [502, 173] on button "Filter Claims" at bounding box center [505, 162] width 72 height 28
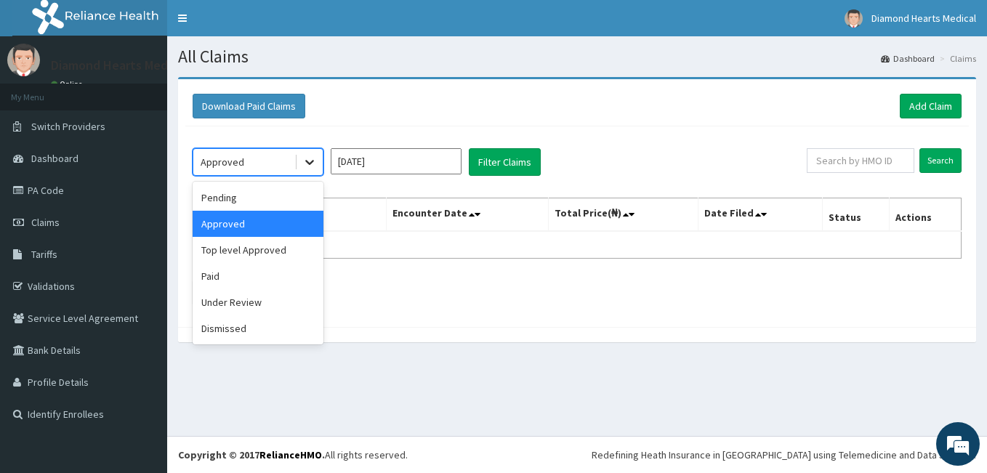
click at [318, 157] on div at bounding box center [310, 162] width 26 height 26
click at [284, 249] on div "Top level Approved" at bounding box center [258, 250] width 131 height 26
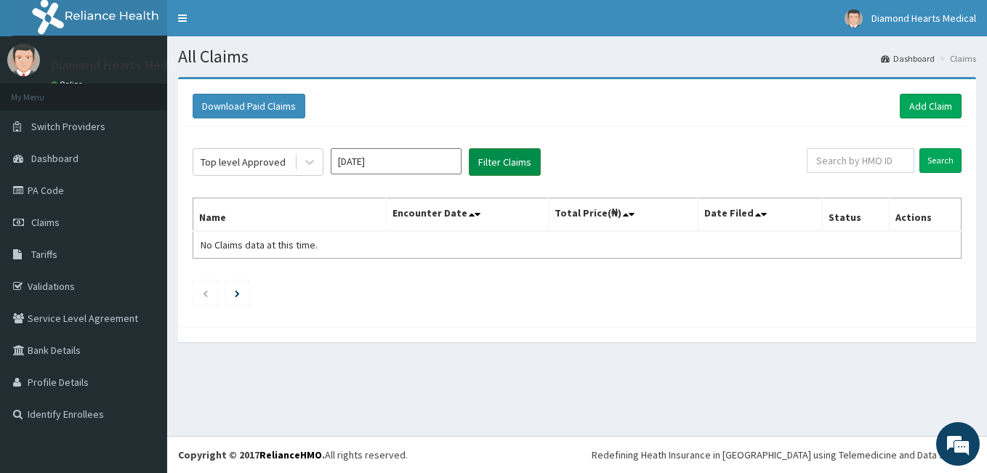
click at [491, 168] on button "Filter Claims" at bounding box center [505, 162] width 72 height 28
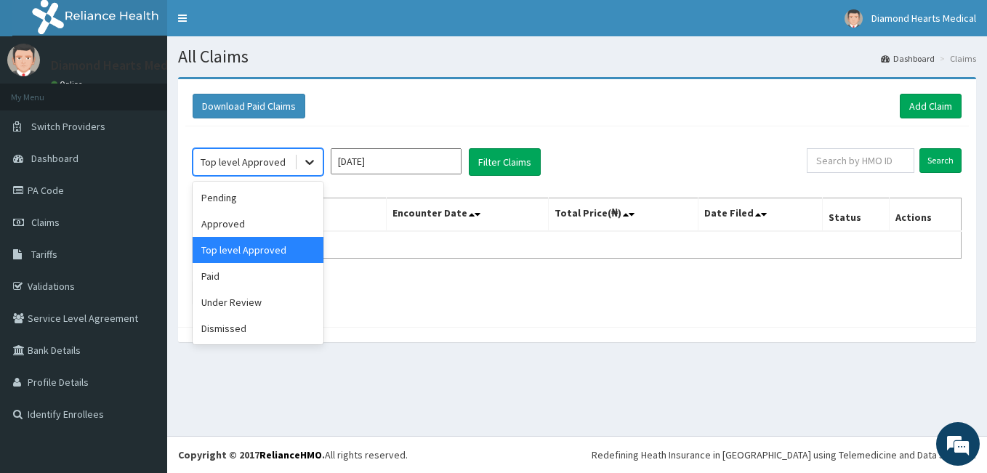
click at [313, 172] on div at bounding box center [310, 162] width 26 height 26
click at [257, 293] on div "Under Review" at bounding box center [258, 302] width 131 height 26
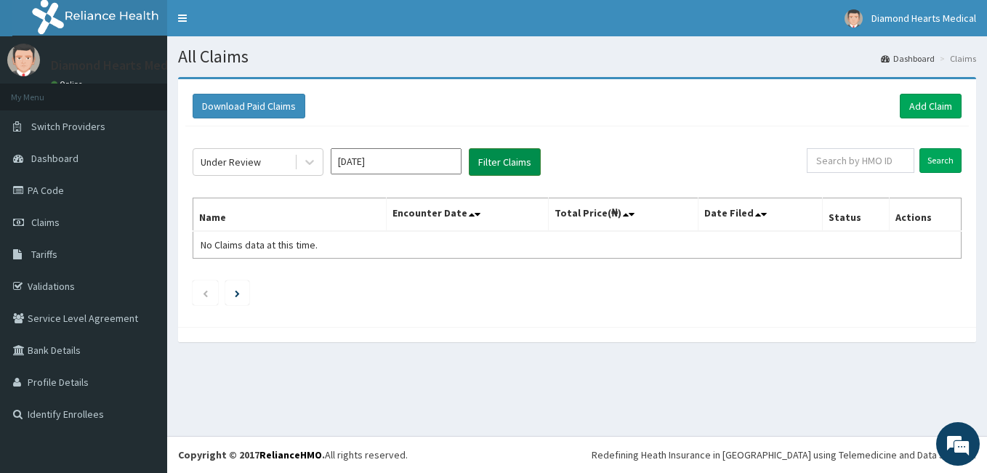
click at [501, 154] on button "Filter Claims" at bounding box center [505, 162] width 72 height 28
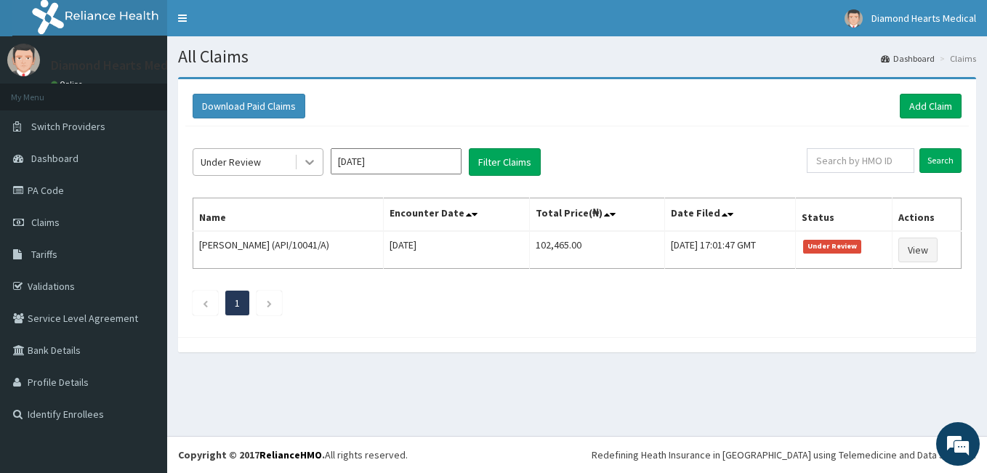
click at [318, 162] on div at bounding box center [310, 162] width 26 height 26
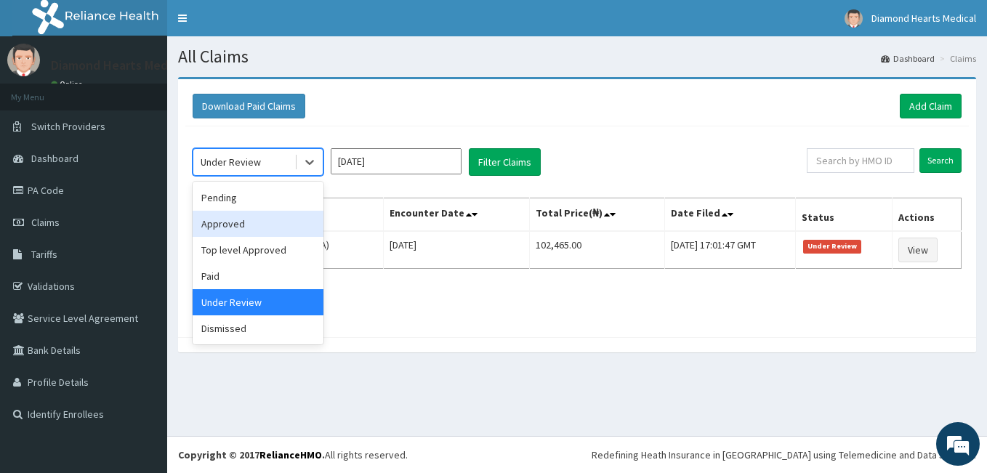
click at [263, 227] on div "Approved" at bounding box center [258, 224] width 131 height 26
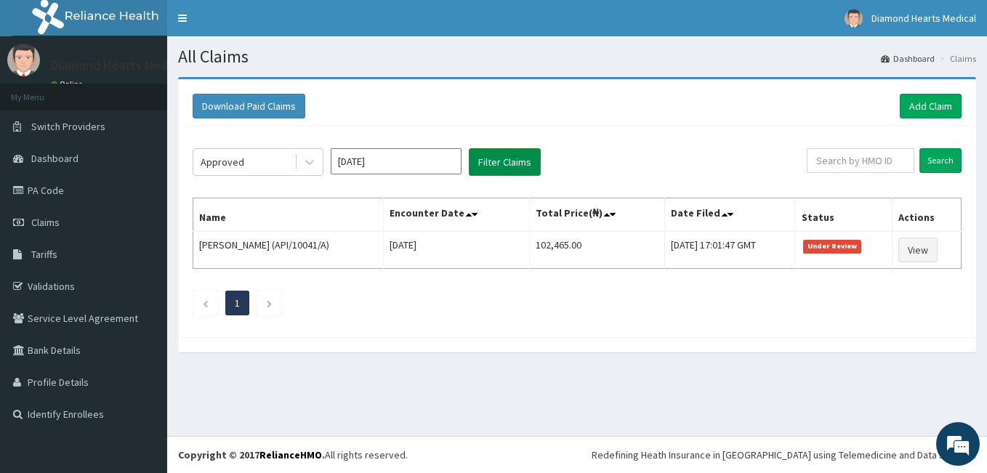
click at [483, 168] on button "Filter Claims" at bounding box center [505, 162] width 72 height 28
click at [315, 164] on icon at bounding box center [309, 162] width 15 height 15
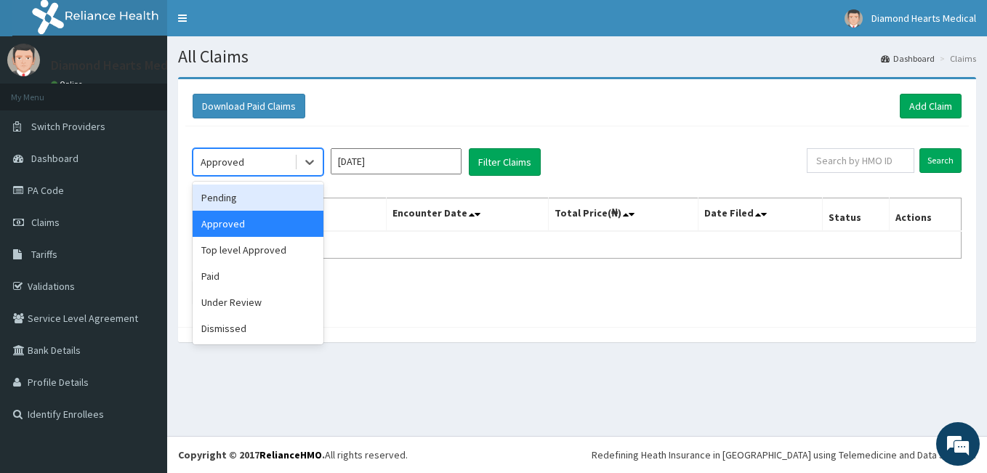
click at [249, 205] on div "Pending" at bounding box center [258, 198] width 131 height 26
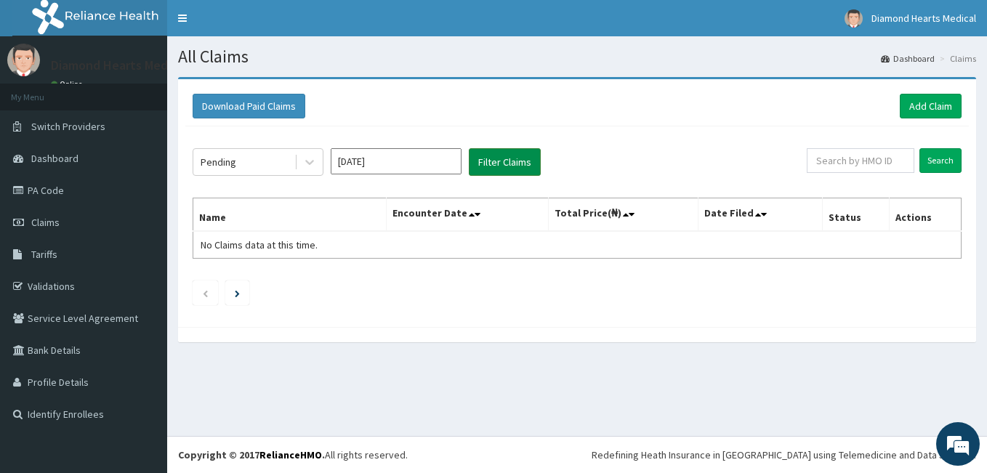
click at [478, 172] on button "Filter Claims" at bounding box center [505, 162] width 72 height 28
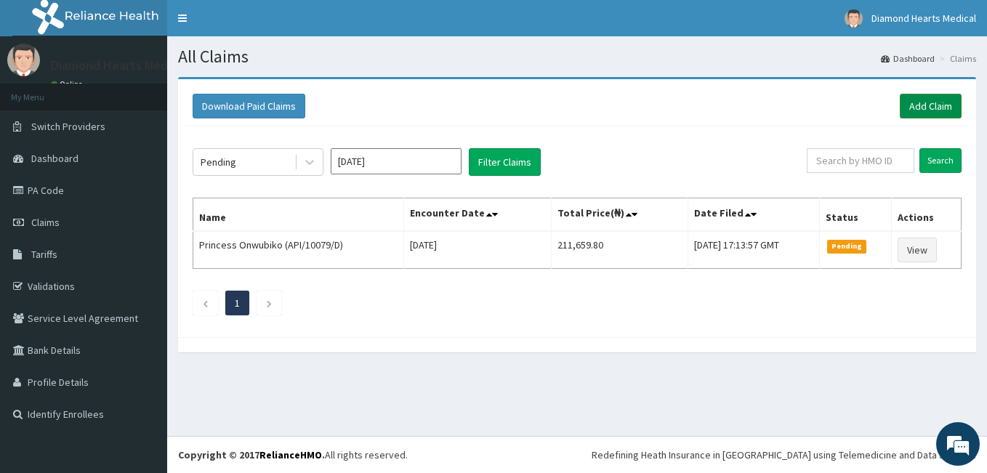
click at [912, 113] on link "Add Claim" at bounding box center [931, 106] width 62 height 25
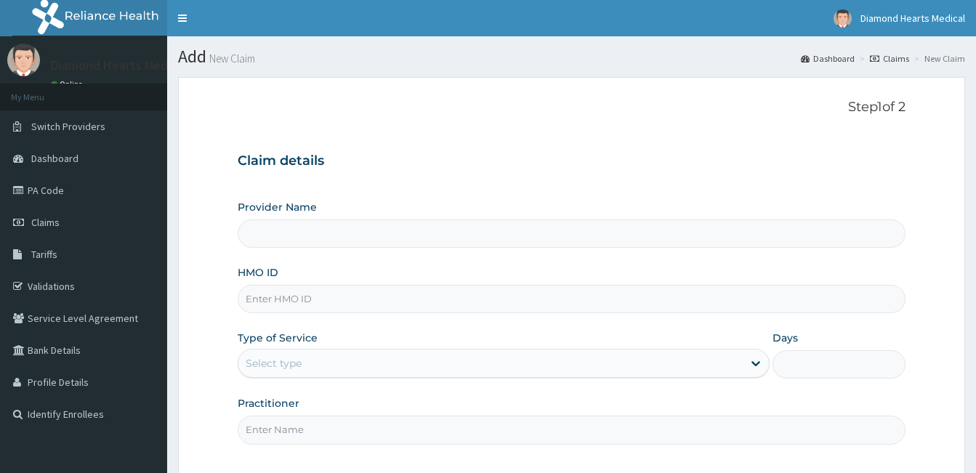
click at [414, 305] on input "HMO ID" at bounding box center [572, 299] width 668 height 28
type input "API/"
type input "Diamond Hearts Medical Services Ltd."
type input "API/10079/A"
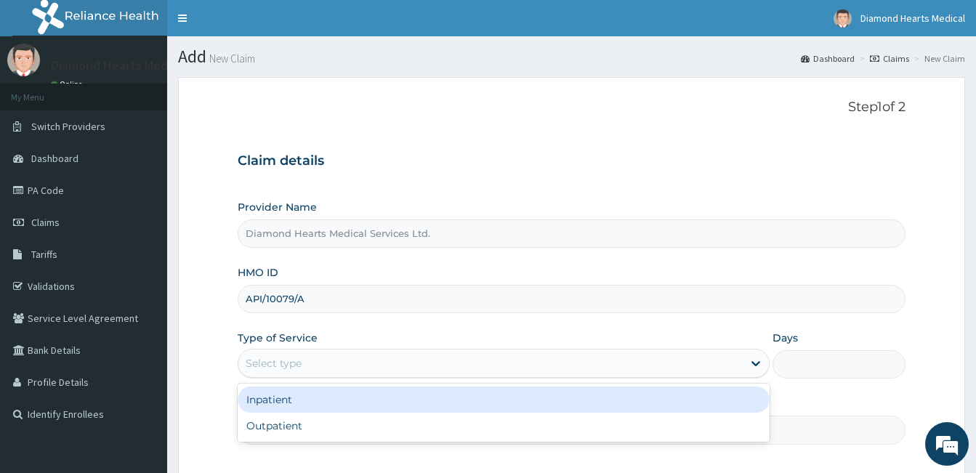
click at [428, 368] on div "Select type" at bounding box center [490, 363] width 504 height 23
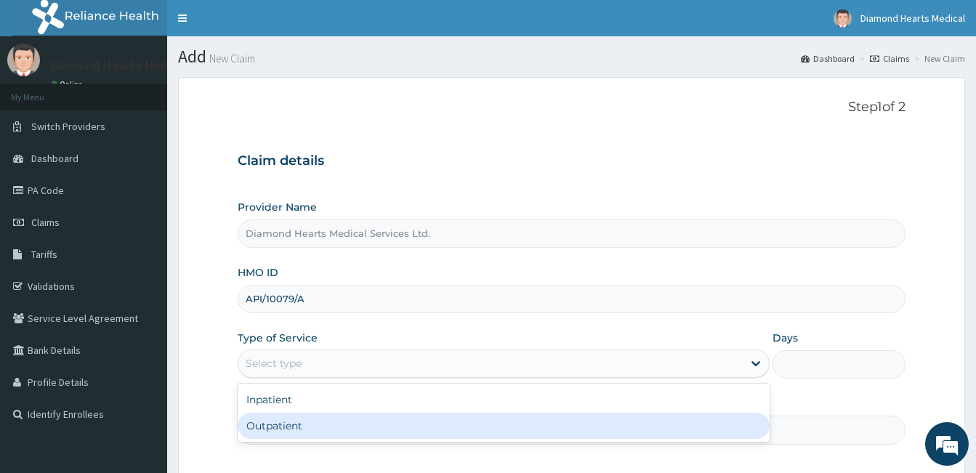
click at [350, 430] on div "Outpatient" at bounding box center [504, 426] width 532 height 26
type input "1"
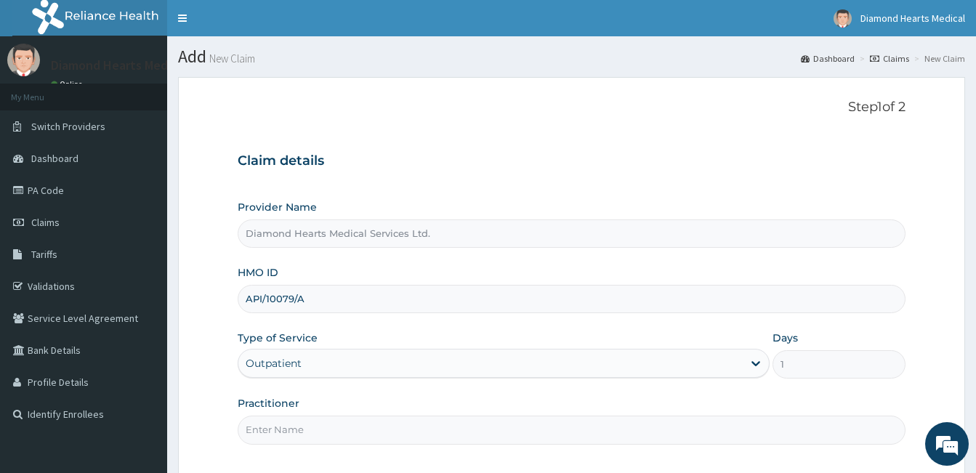
click at [209, 385] on form "Step 1 of 2 Claim details Provider Name Diamond Hearts Medical Services Ltd. HM…" at bounding box center [571, 318] width 787 height 482
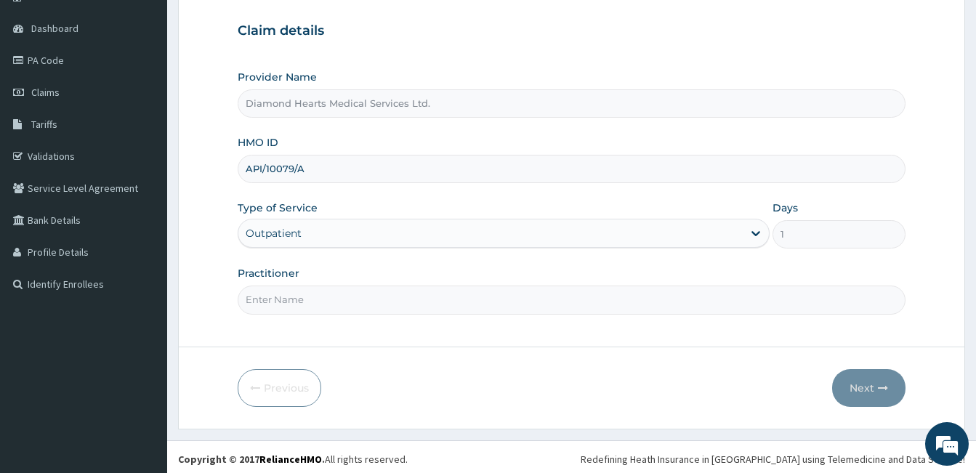
scroll to position [134, 0]
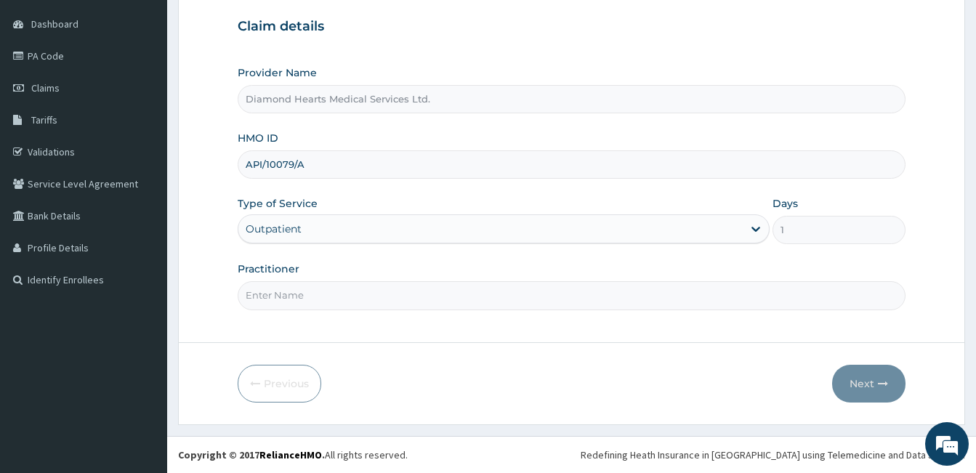
click at [358, 298] on input "Practitioner" at bounding box center [572, 295] width 668 height 28
type input "O"
type input "DR IDOKO PATRICK"
click at [390, 303] on input "DR IDOKO PATRICK" at bounding box center [572, 295] width 668 height 28
click at [789, 363] on form "Step 1 of 2 Claim details Provider Name Diamond Hearts Medical Services Ltd. HM…" at bounding box center [571, 184] width 787 height 482
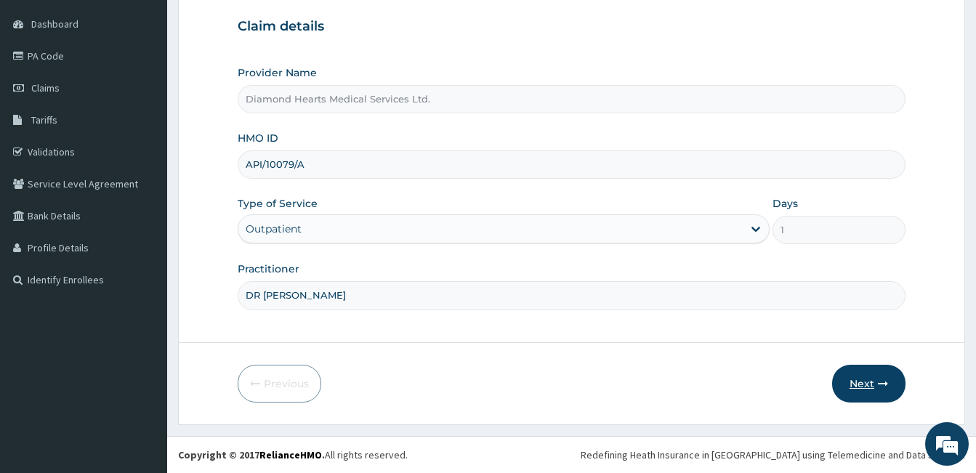
click at [857, 379] on button "Next" at bounding box center [868, 384] width 73 height 38
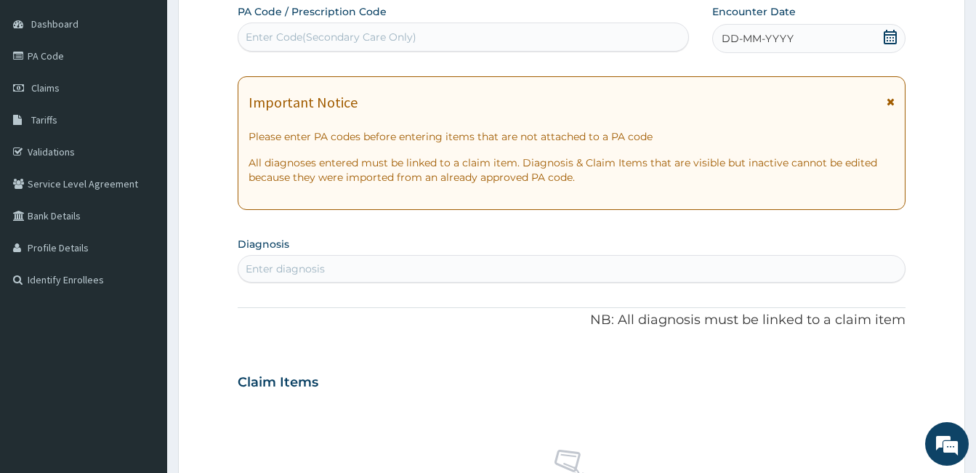
click at [563, 40] on div "Enter Code(Secondary Care Only)" at bounding box center [463, 36] width 450 height 23
type input "PA/C12333"
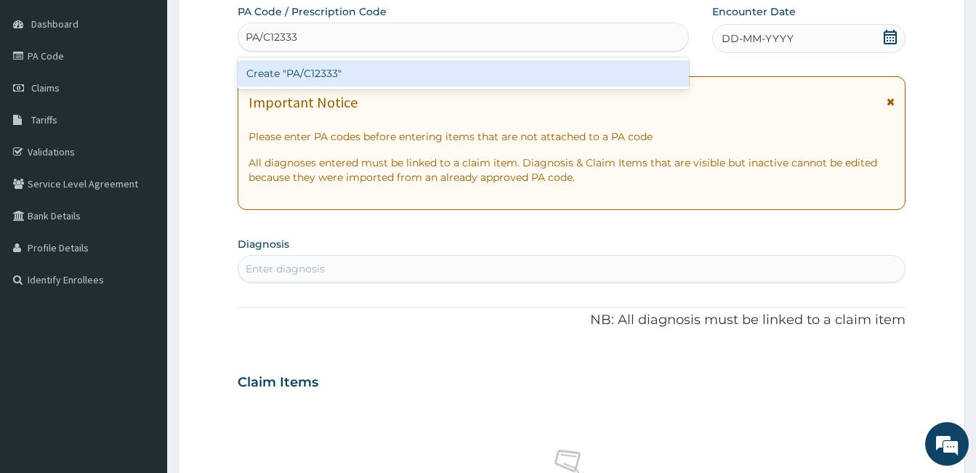
click at [446, 71] on div "Create "PA/C12333"" at bounding box center [463, 73] width 451 height 26
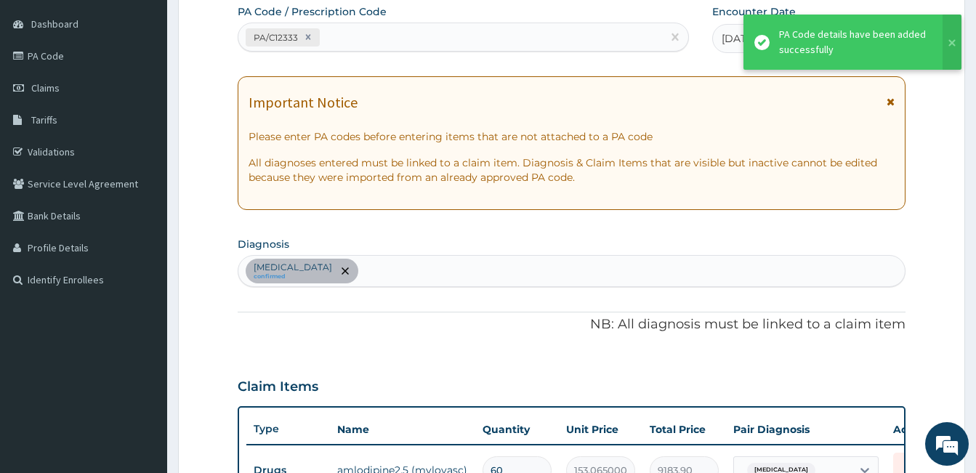
scroll to position [469, 0]
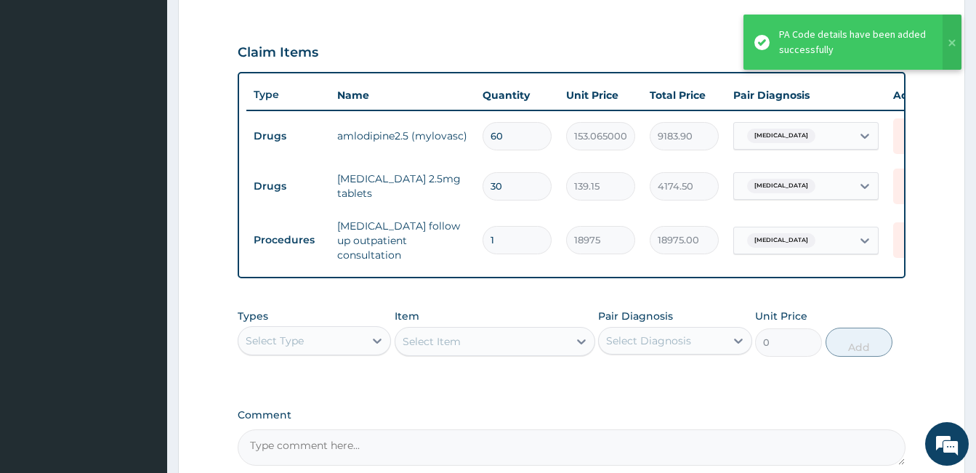
click at [217, 184] on form "Step 2 of 2 PA Code / Prescription Code PA/C12333 Encounter Date 12-09-2025 Imp…" at bounding box center [571, 89] width 787 height 962
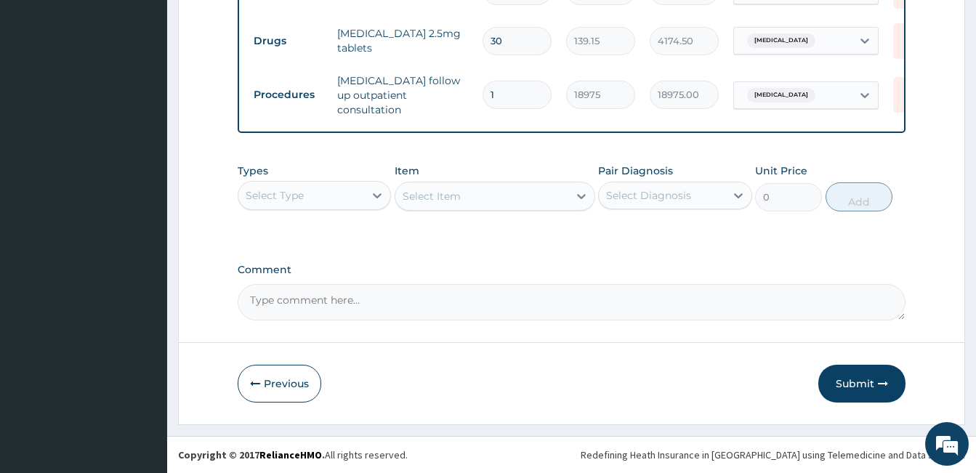
scroll to position [617, 0]
click at [290, 299] on textarea "Comment" at bounding box center [572, 302] width 668 height 36
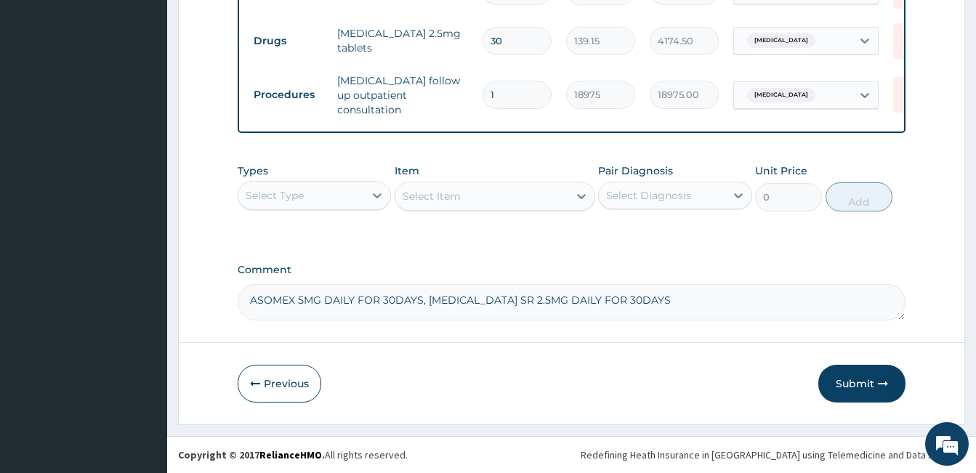
type textarea "ASOMEX 5MG DAILY FOR 30DAYS, INDAPAMIDE SR 2.5MG DAILY FOR 30DAYS"
click at [577, 365] on div "Previous Submit" at bounding box center [572, 384] width 668 height 38
click at [842, 383] on button "Submit" at bounding box center [861, 384] width 87 height 38
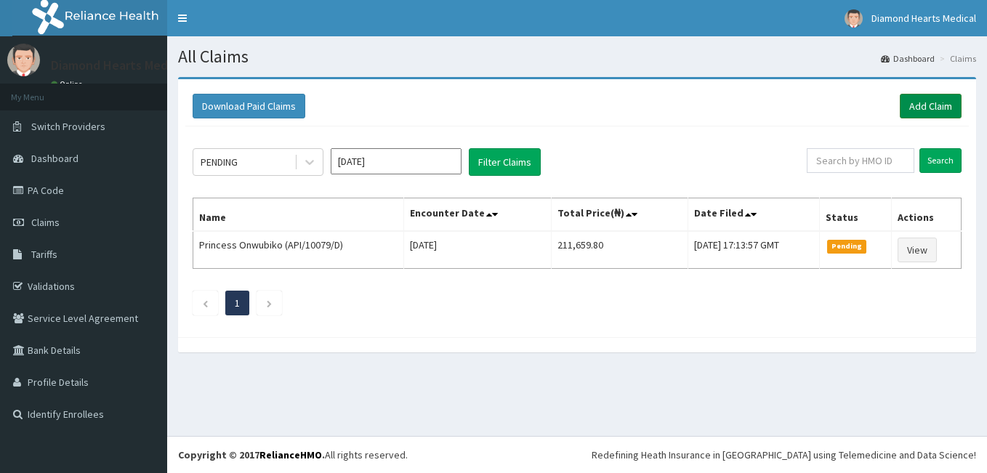
click at [935, 110] on link "Add Claim" at bounding box center [931, 106] width 62 height 25
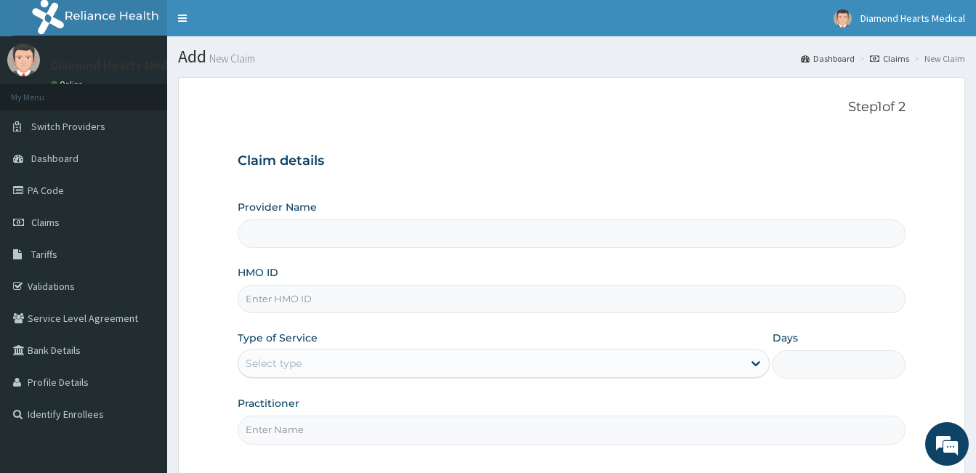
click at [539, 296] on input "HMO ID" at bounding box center [572, 299] width 668 height 28
type input "API/"
type input "Diamond Hearts Medical Services Ltd."
type input "API/10079/B"
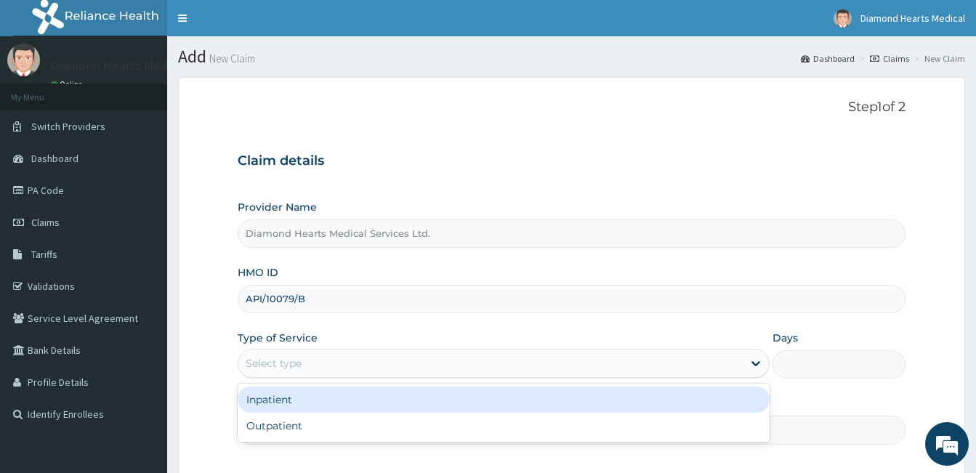
click at [530, 373] on div "Select type" at bounding box center [490, 363] width 504 height 23
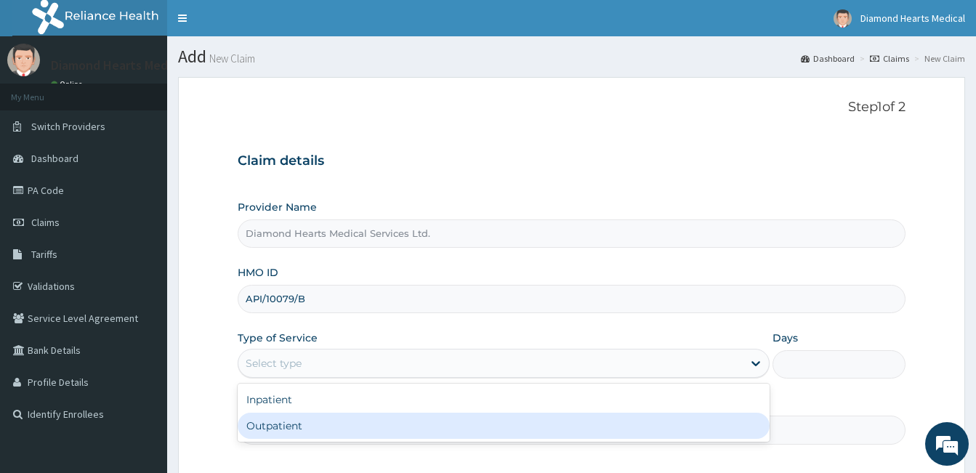
click at [443, 422] on div "Outpatient" at bounding box center [504, 426] width 532 height 26
type input "1"
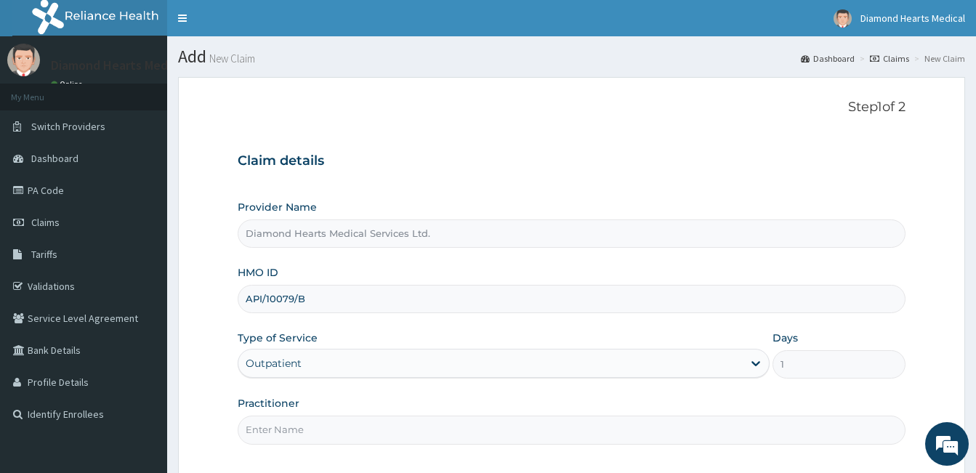
click at [209, 371] on form "Step 1 of 2 Claim details Provider Name Diamond Hearts Medical Services Ltd. HM…" at bounding box center [571, 318] width 787 height 482
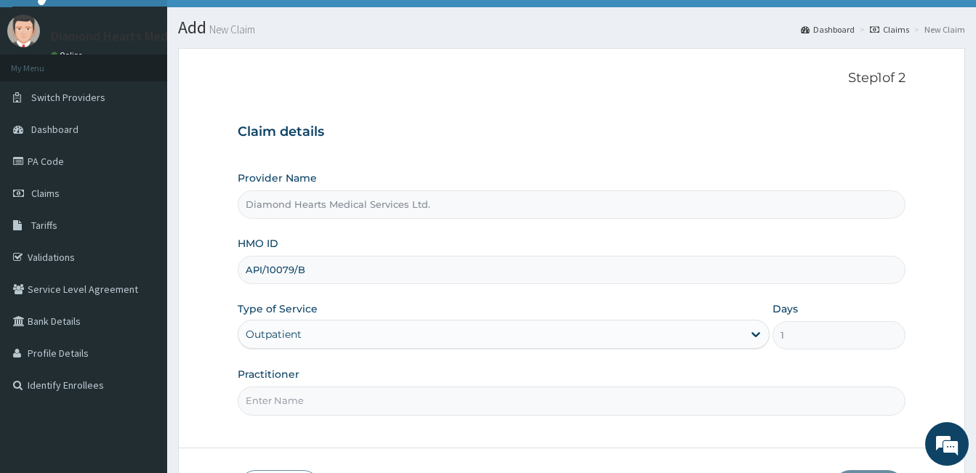
scroll to position [116, 0]
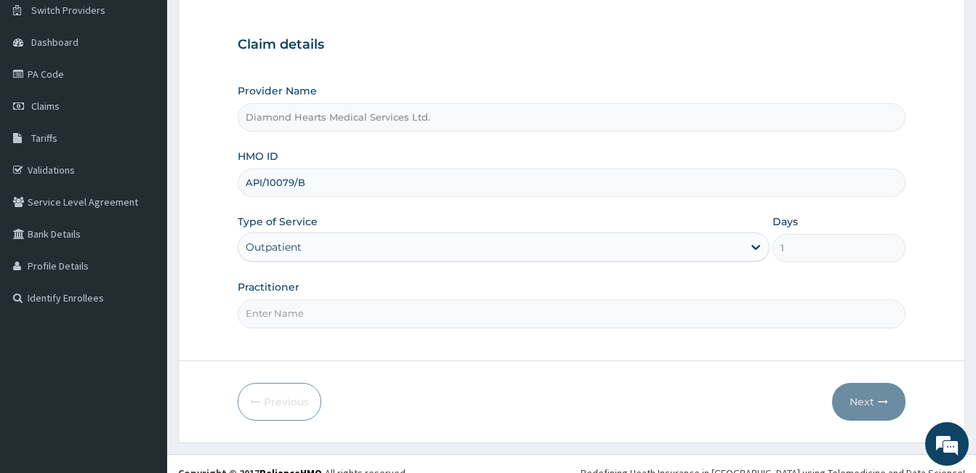
click at [277, 322] on input "Practitioner" at bounding box center [572, 313] width 668 height 28
type input "DR [PERSON_NAME]"
click at [416, 382] on form "Step 1 of 2 Claim details Provider Name Diamond Hearts Medical Services Ltd. HM…" at bounding box center [571, 202] width 787 height 482
click at [848, 412] on button "Next" at bounding box center [868, 402] width 73 height 38
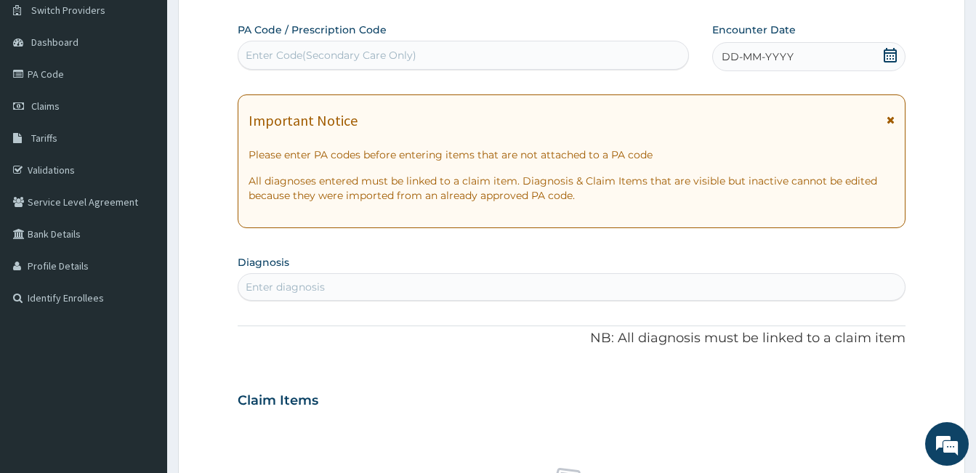
click at [458, 63] on div "Enter Code(Secondary Care Only)" at bounding box center [463, 55] width 450 height 23
type input "PA/4CFCD9"
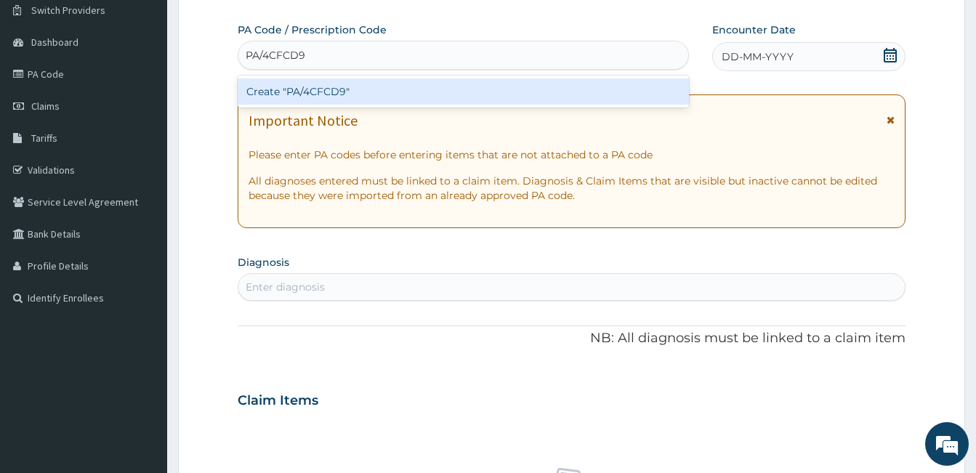
click at [427, 88] on div "Create "PA/4CFCD9"" at bounding box center [463, 92] width 451 height 26
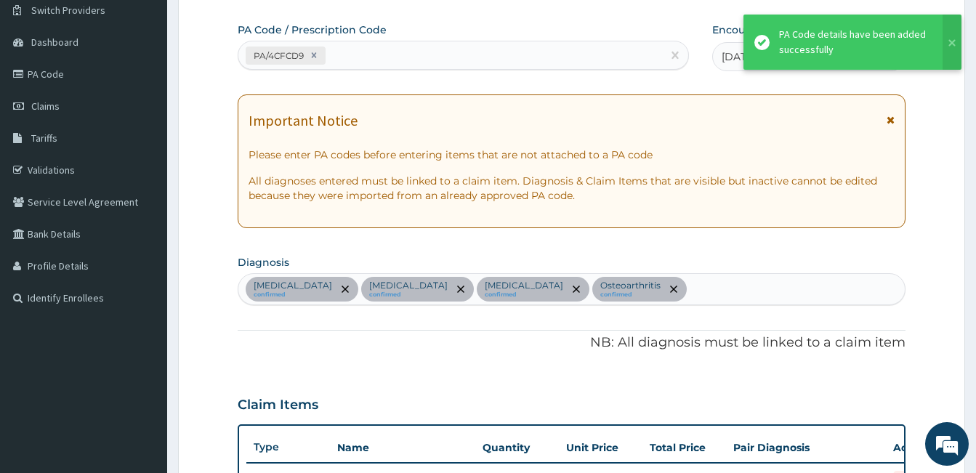
scroll to position [770, 0]
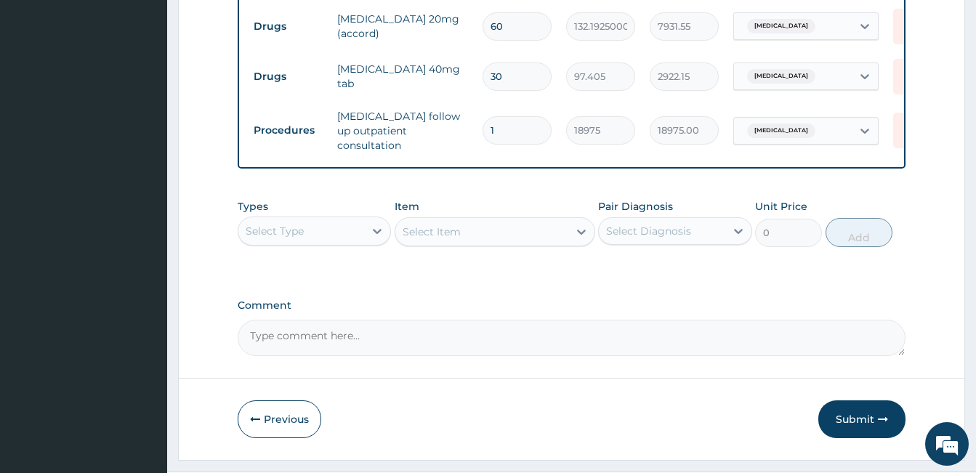
scroll to position [889, 0]
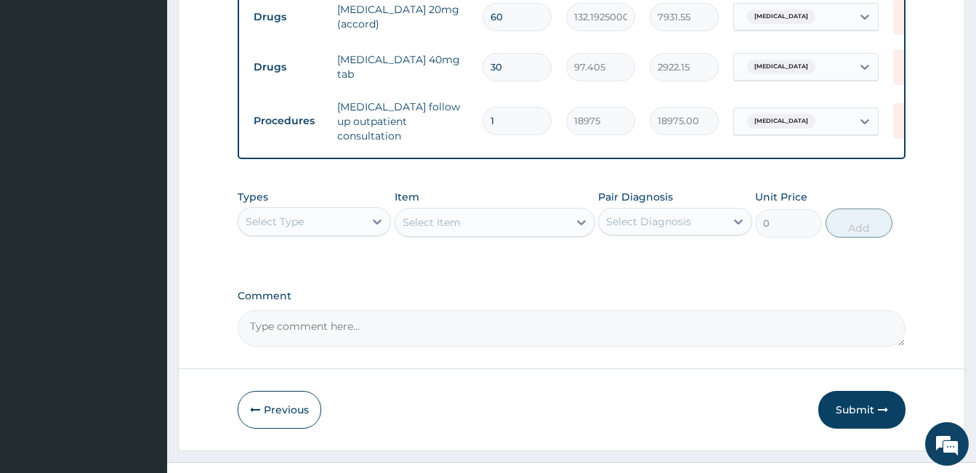
click at [274, 319] on textarea "Comment" at bounding box center [572, 328] width 668 height 36
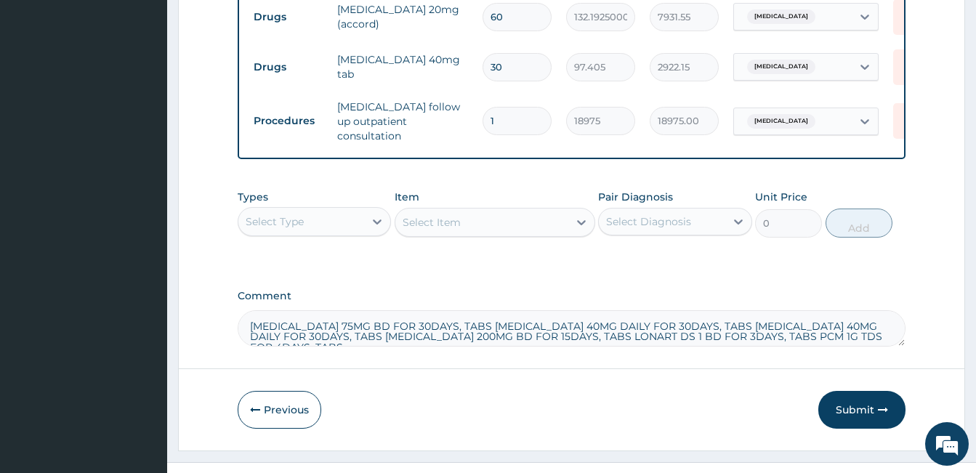
click at [483, 262] on div "Types Select Type Item Select Item Pair Diagnosis Select Diagnosis Unit Price 0…" at bounding box center [572, 224] width 668 height 84
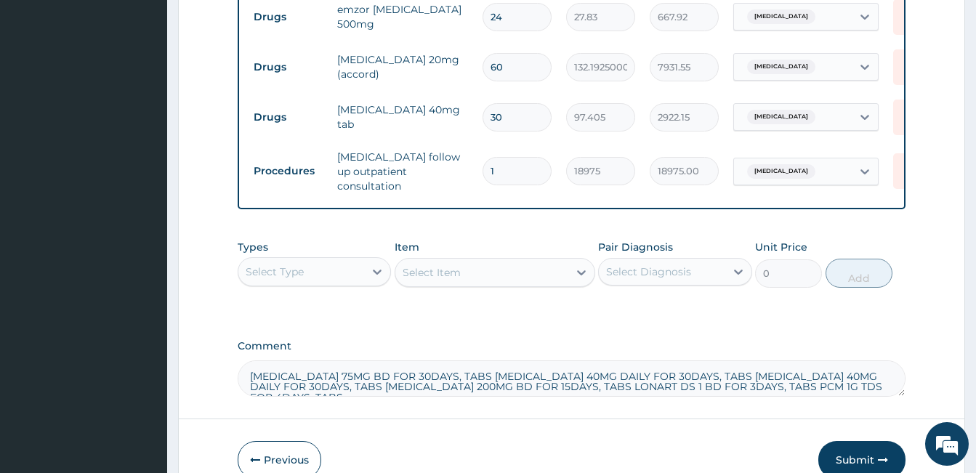
scroll to position [918, 0]
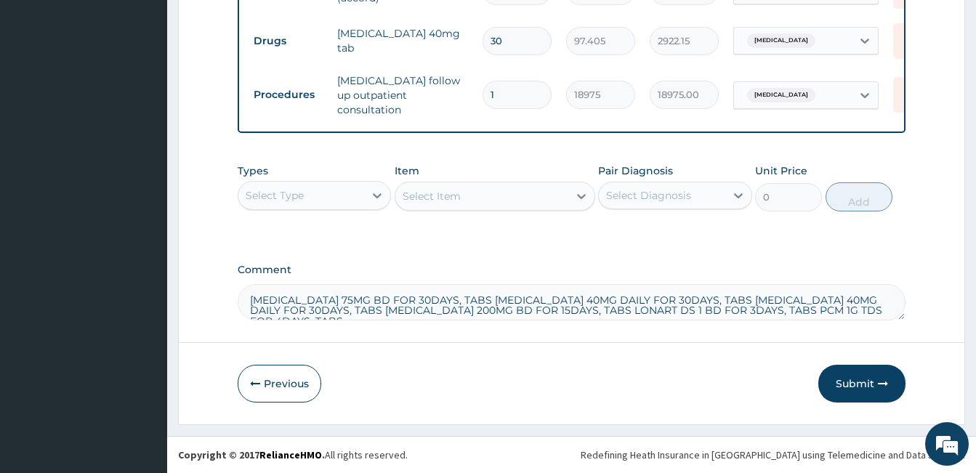
click at [884, 310] on textarea "PREGABALIN 75MG BD FOR 30DAYS, TABS FRUSEMIDE 40MG DAILY FOR 30DAYS, TABS PROPR…" at bounding box center [572, 302] width 668 height 36
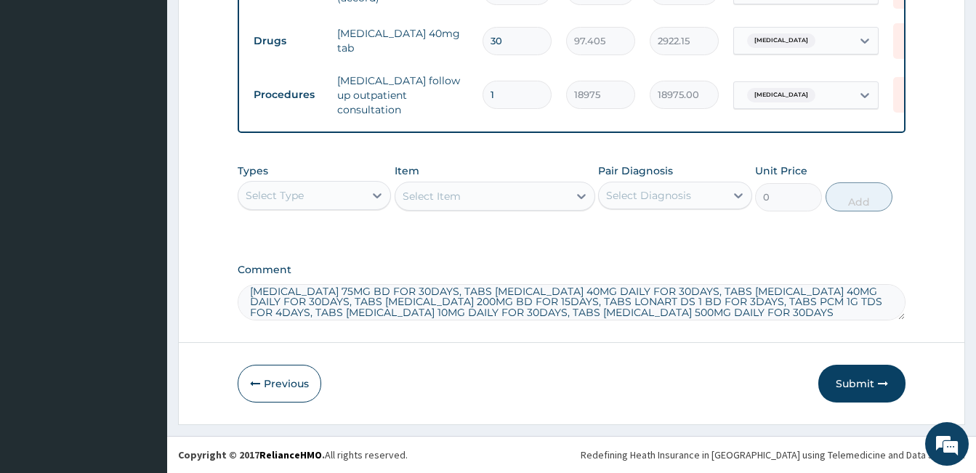
type textarea "PREGABALIN 75MG BD FOR 30DAYS, TABS FRUSEMIDE 40MG DAILY FOR 30DAYS, TABS PROPR…"
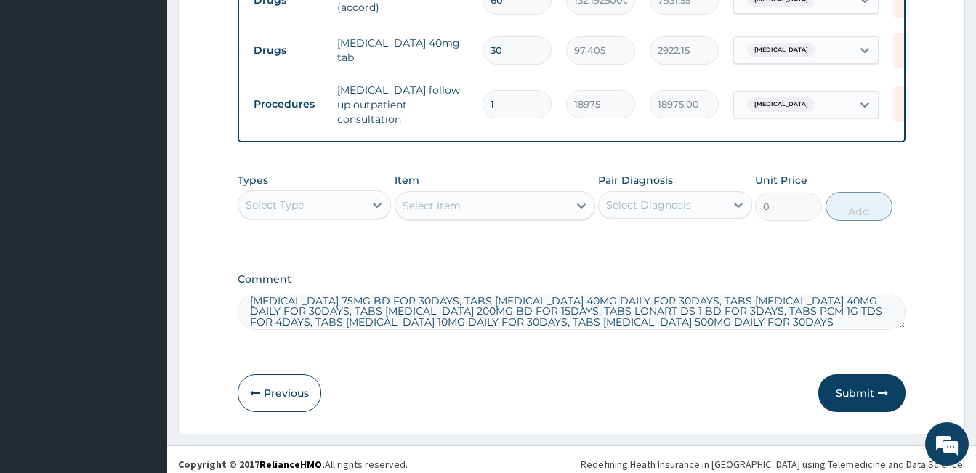
scroll to position [918, 0]
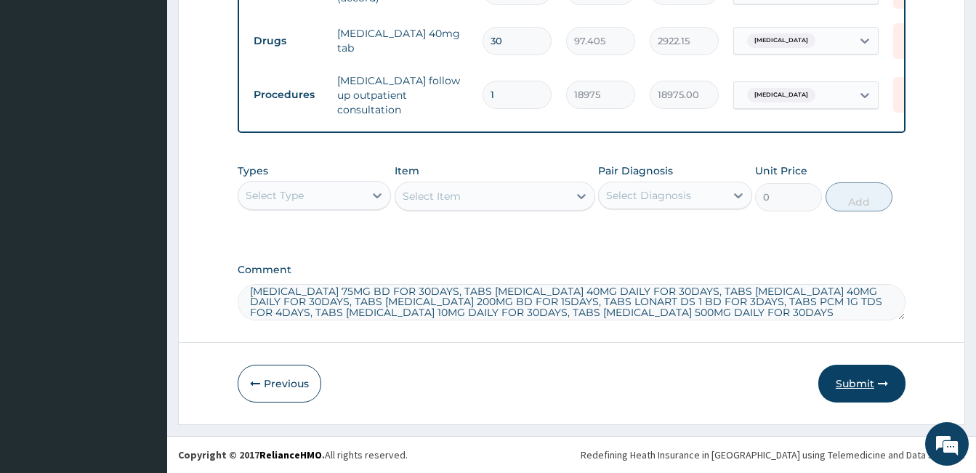
click at [832, 379] on button "Submit" at bounding box center [861, 384] width 87 height 38
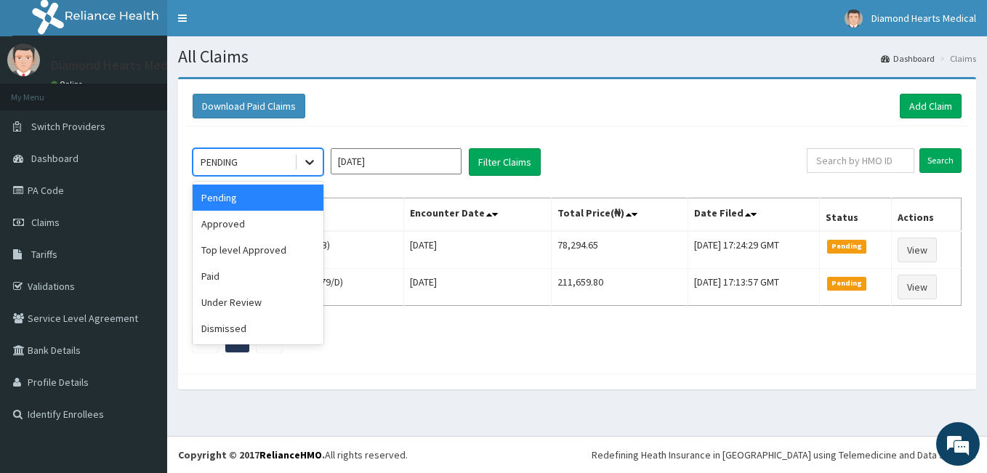
click at [314, 165] on icon at bounding box center [309, 162] width 15 height 15
click at [312, 292] on div "Under Review" at bounding box center [258, 302] width 131 height 26
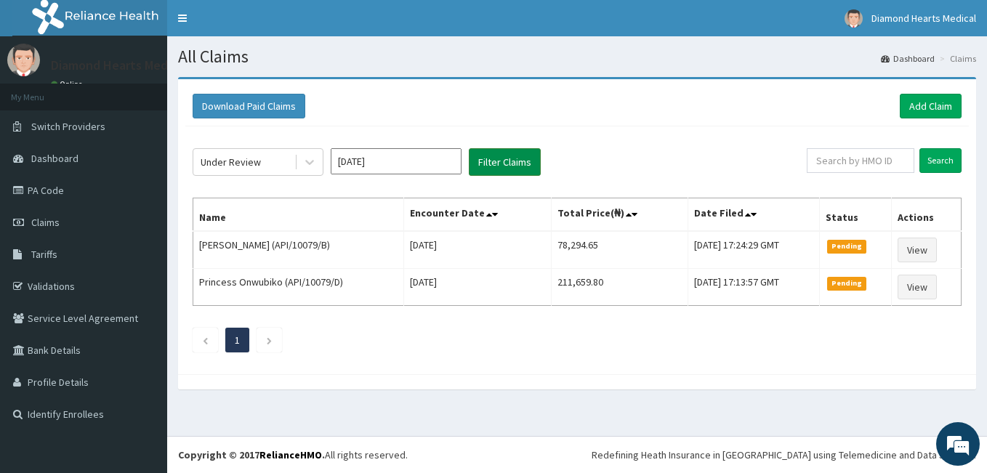
click at [479, 158] on button "Filter Claims" at bounding box center [505, 162] width 72 height 28
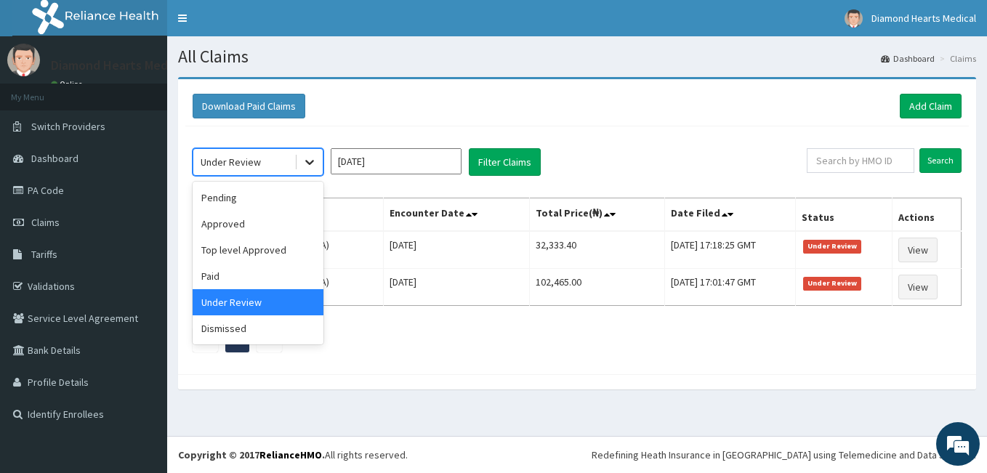
click at [314, 166] on icon at bounding box center [309, 162] width 15 height 15
click at [247, 193] on div "Pending" at bounding box center [258, 198] width 131 height 26
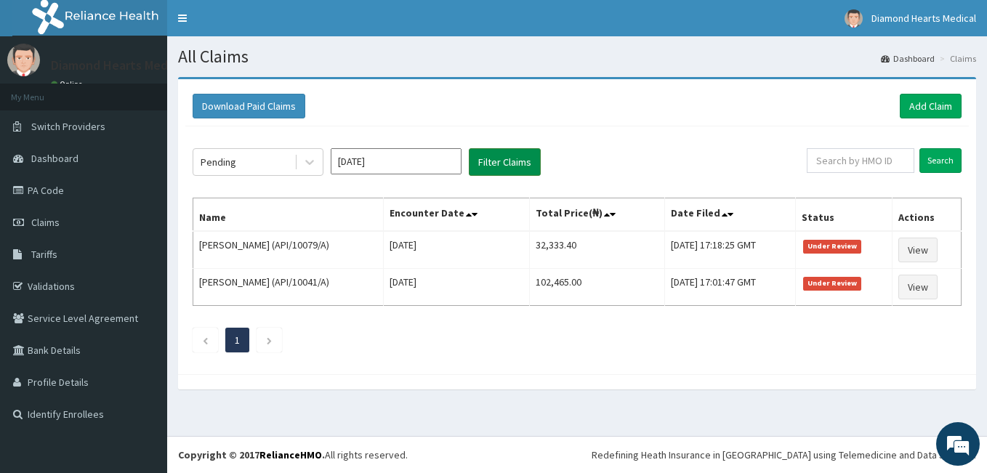
click at [486, 166] on button "Filter Claims" at bounding box center [505, 162] width 72 height 28
